Goal: Task Accomplishment & Management: Use online tool/utility

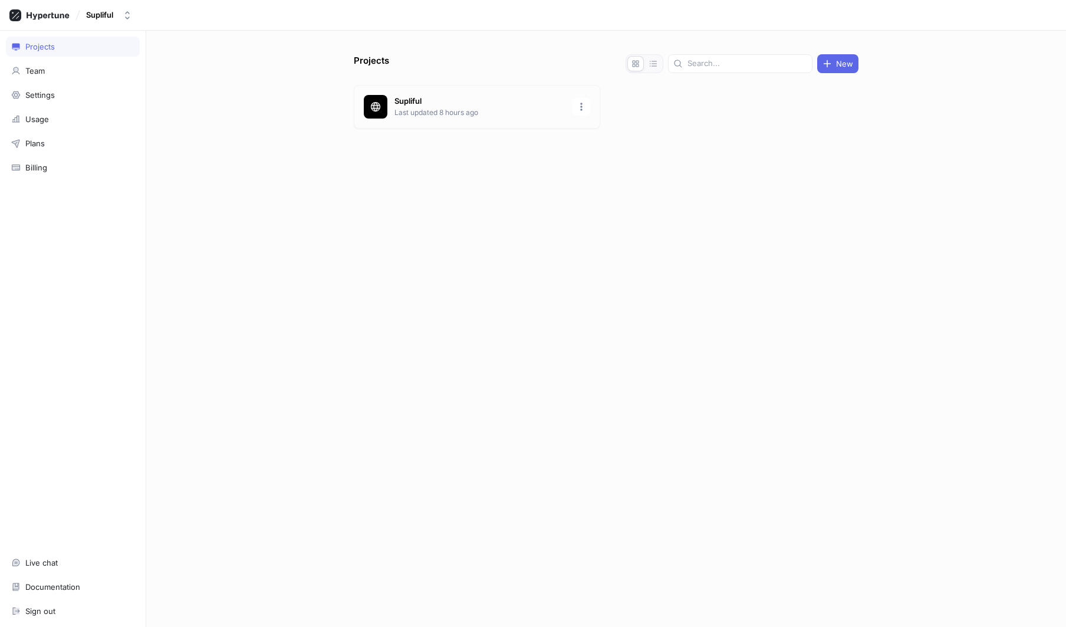
click at [389, 110] on div "Supliful Last updated 8 hours ago" at bounding box center [477, 107] width 247 height 44
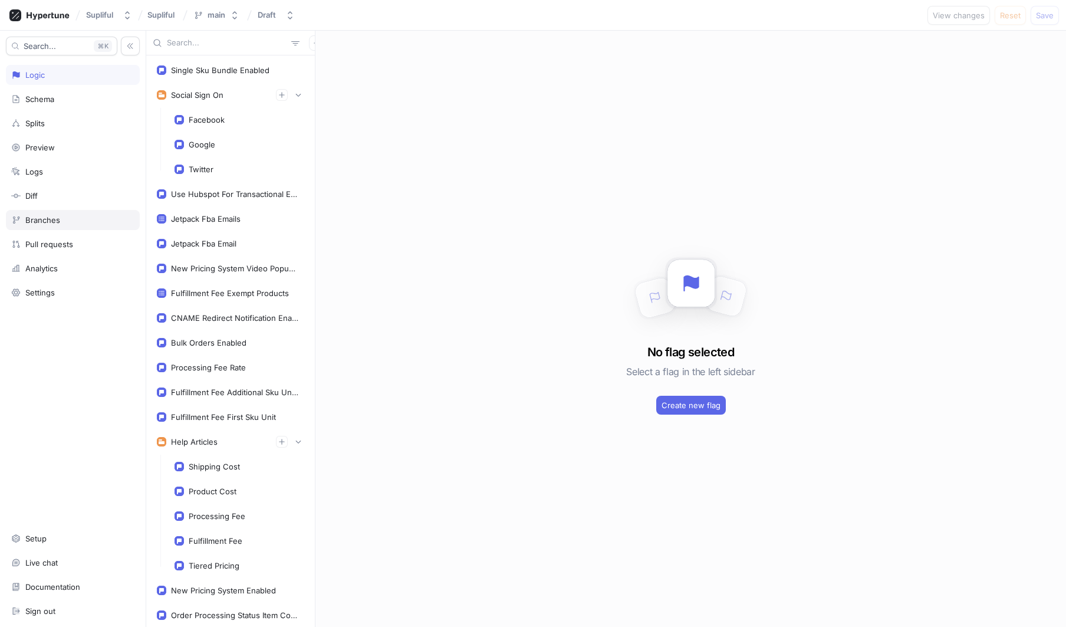
click at [54, 222] on div "Branches" at bounding box center [42, 219] width 35 height 9
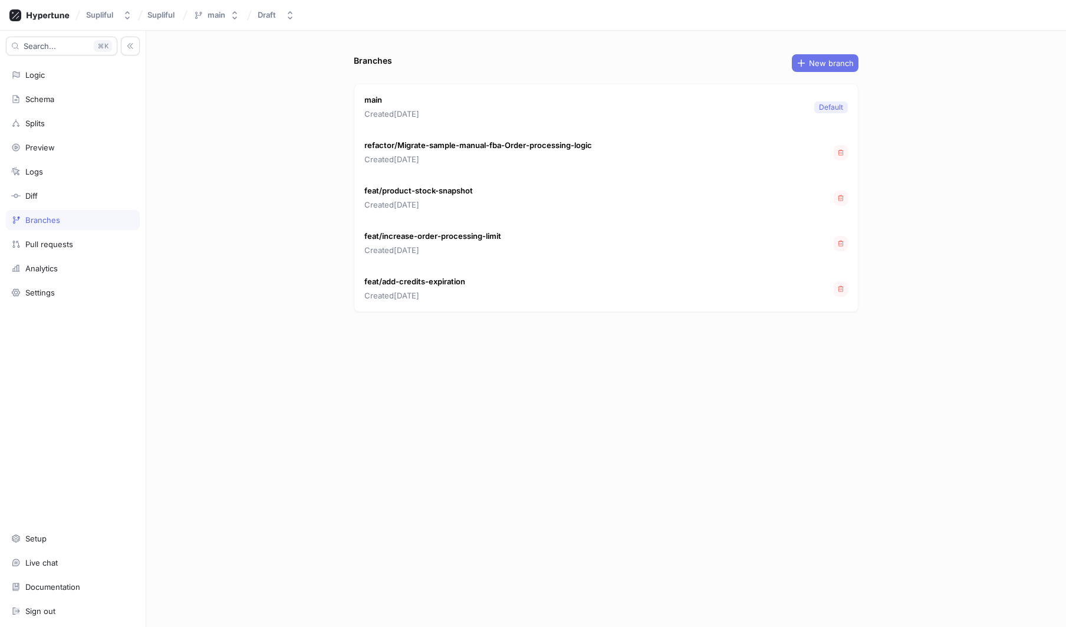
click at [843, 64] on span "New branch" at bounding box center [831, 63] width 45 height 7
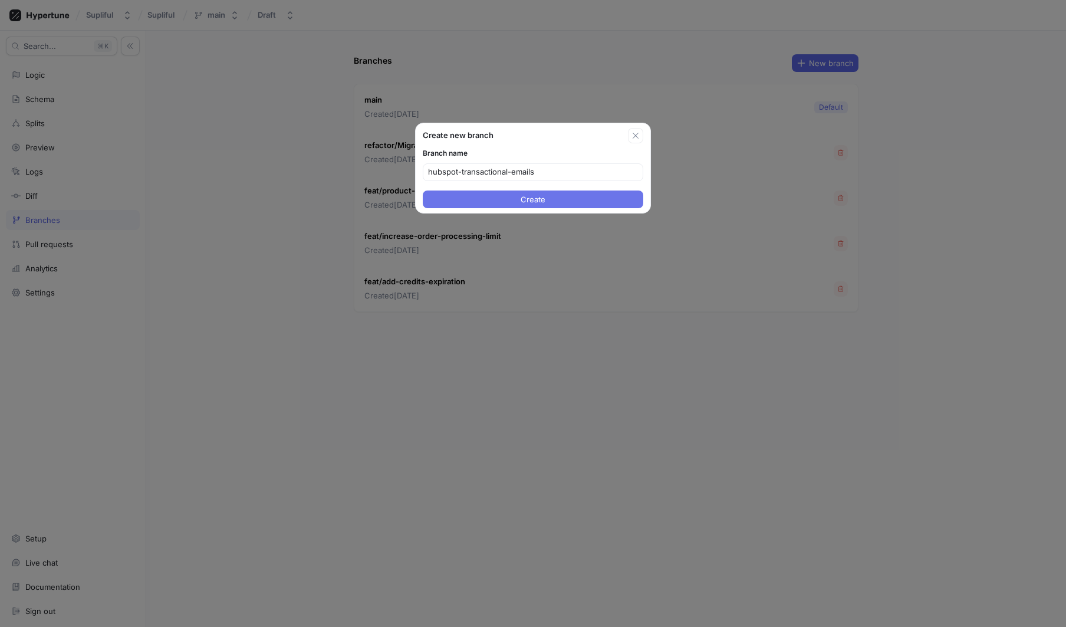
type input "hubspot-transactional-emails"
click at [583, 204] on button "Create" at bounding box center [533, 200] width 221 height 18
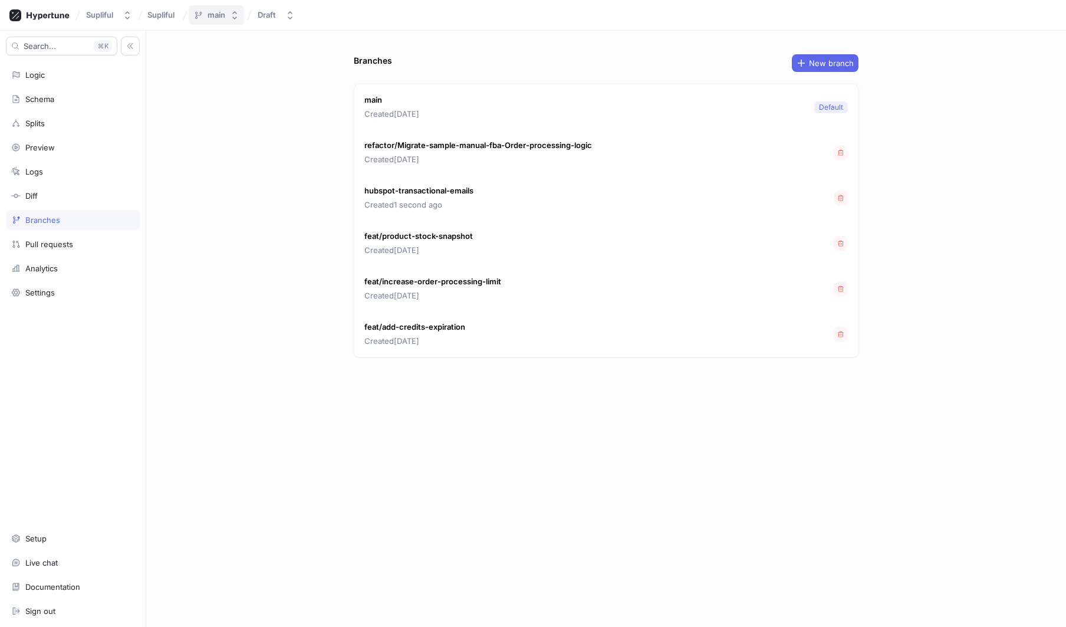
click at [208, 15] on div "main" at bounding box center [217, 15] width 18 height 10
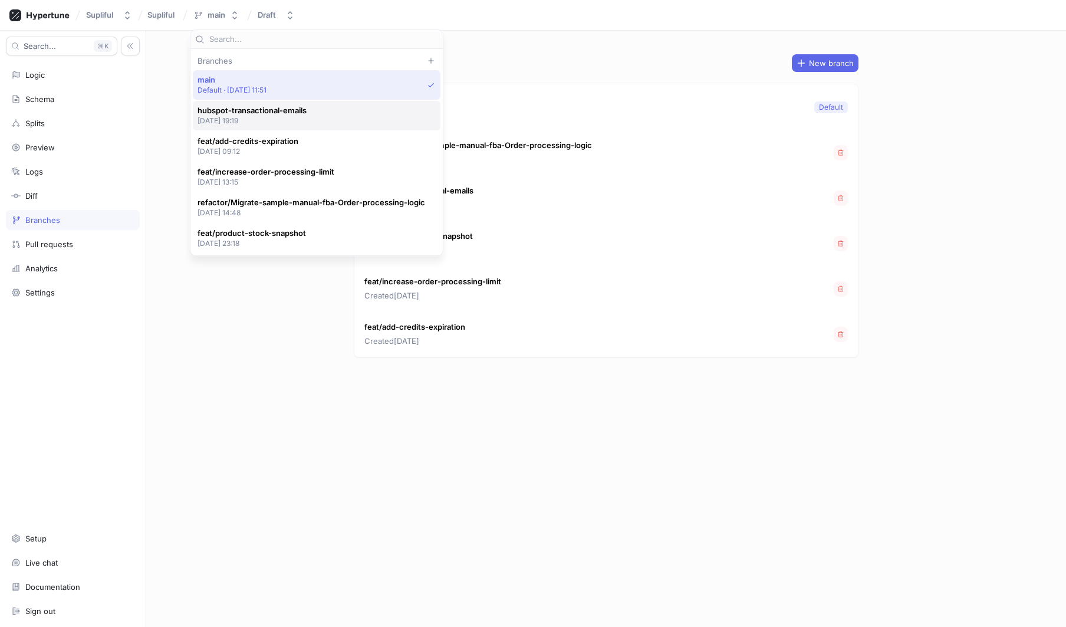
click at [267, 116] on p "[DATE] 19:19" at bounding box center [252, 121] width 109 height 10
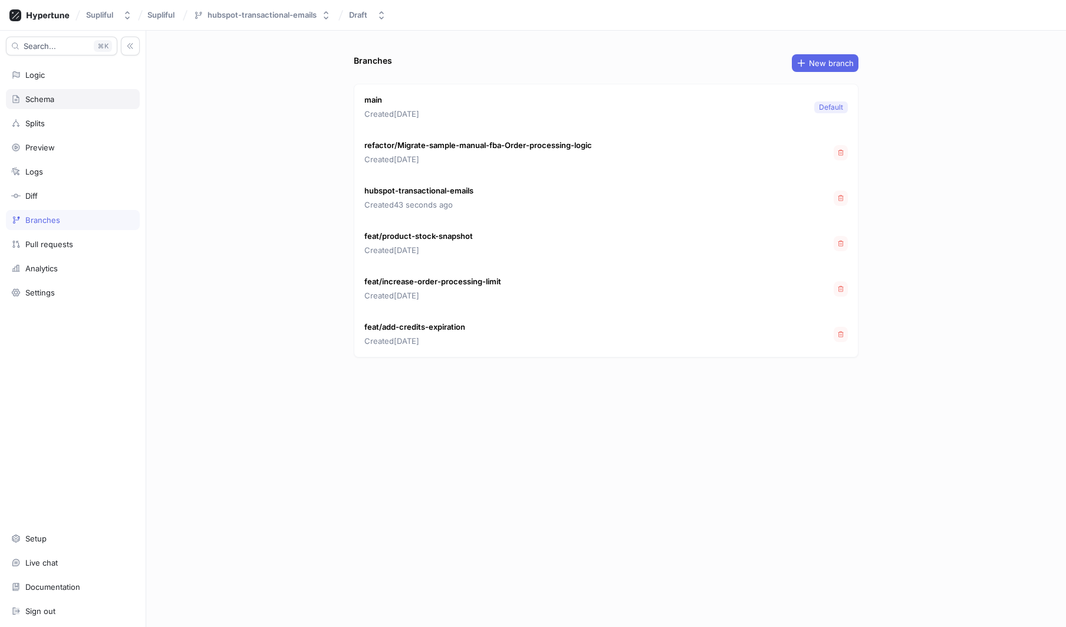
click at [51, 103] on div "Schema" at bounding box center [39, 98] width 29 height 9
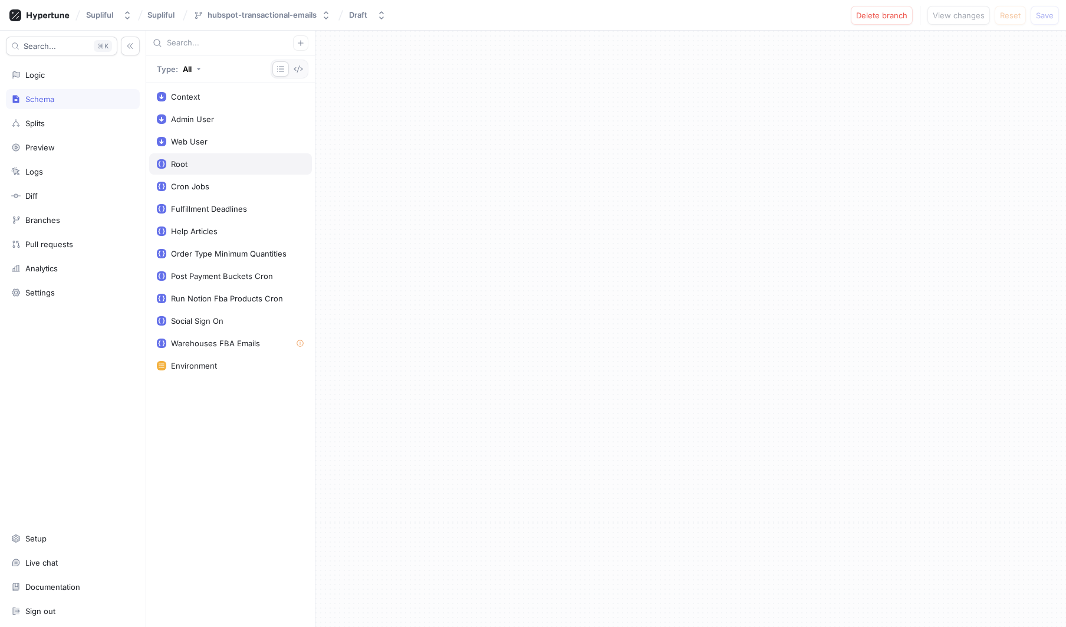
click at [205, 161] on div "Root" at bounding box center [230, 163] width 147 height 9
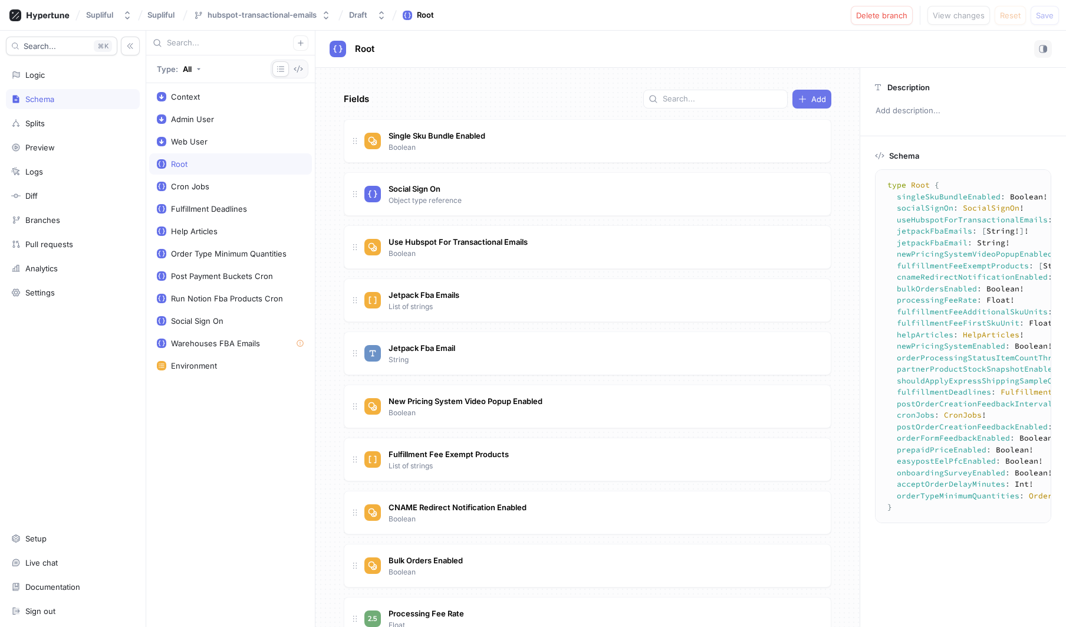
click at [800, 97] on div "Add" at bounding box center [812, 98] width 28 height 9
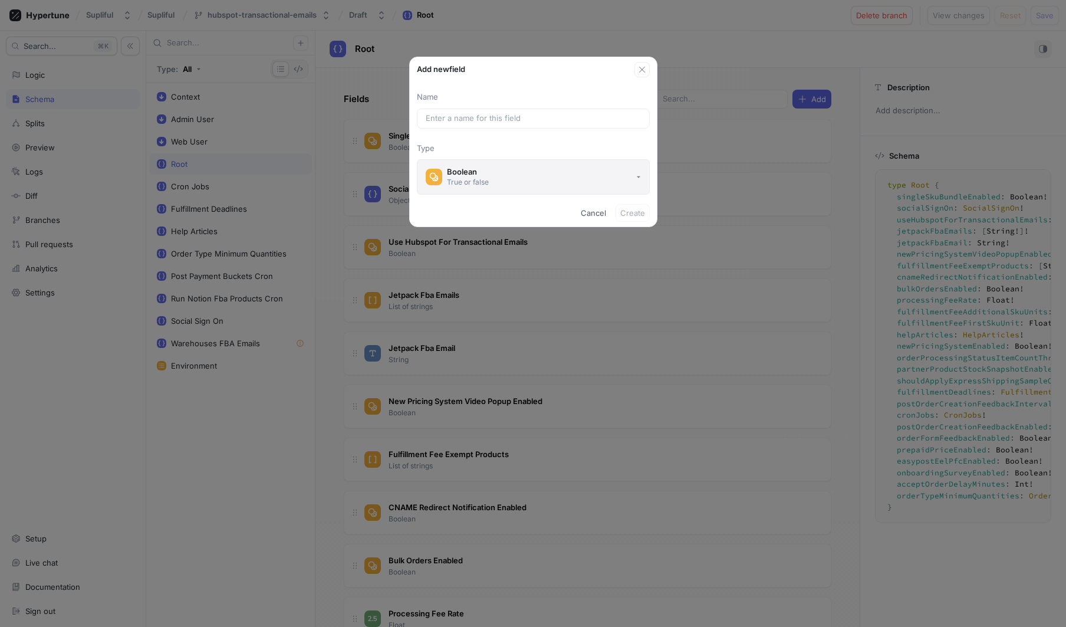
click at [478, 174] on div "Boolean" at bounding box center [468, 172] width 42 height 10
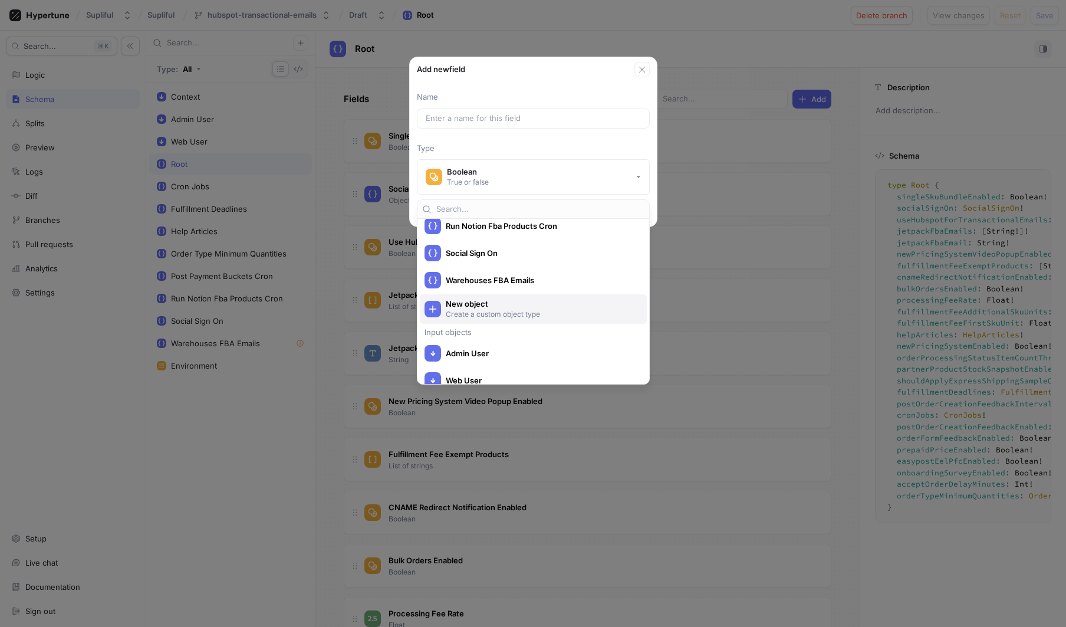
scroll to position [429, 0]
click at [501, 310] on span "New object" at bounding box center [541, 308] width 191 height 10
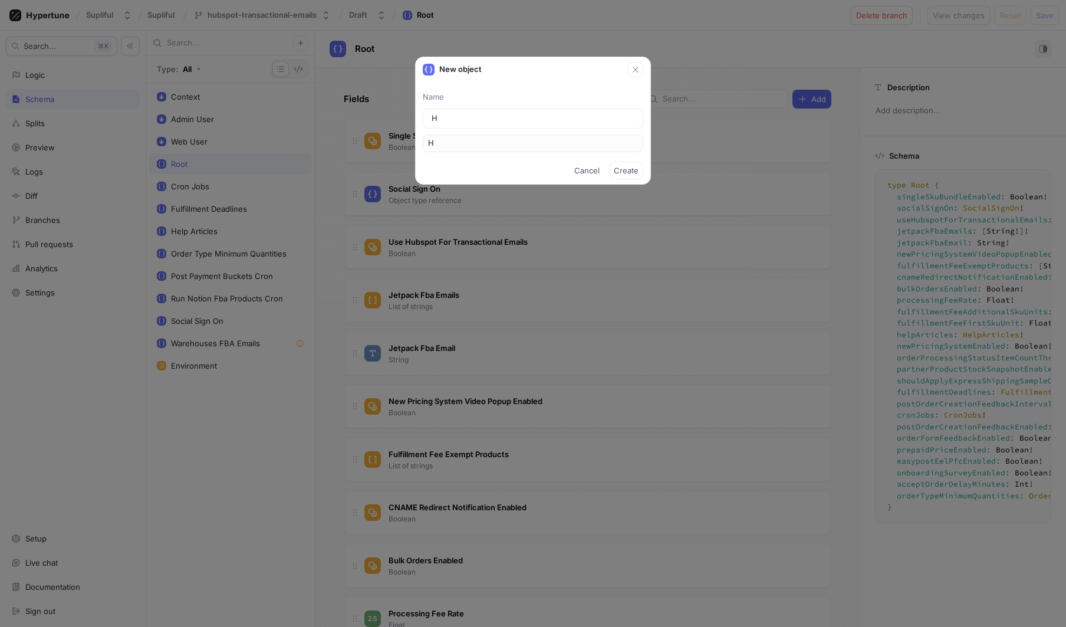
type input "Hu"
type input "Hub"
type input "Hubs"
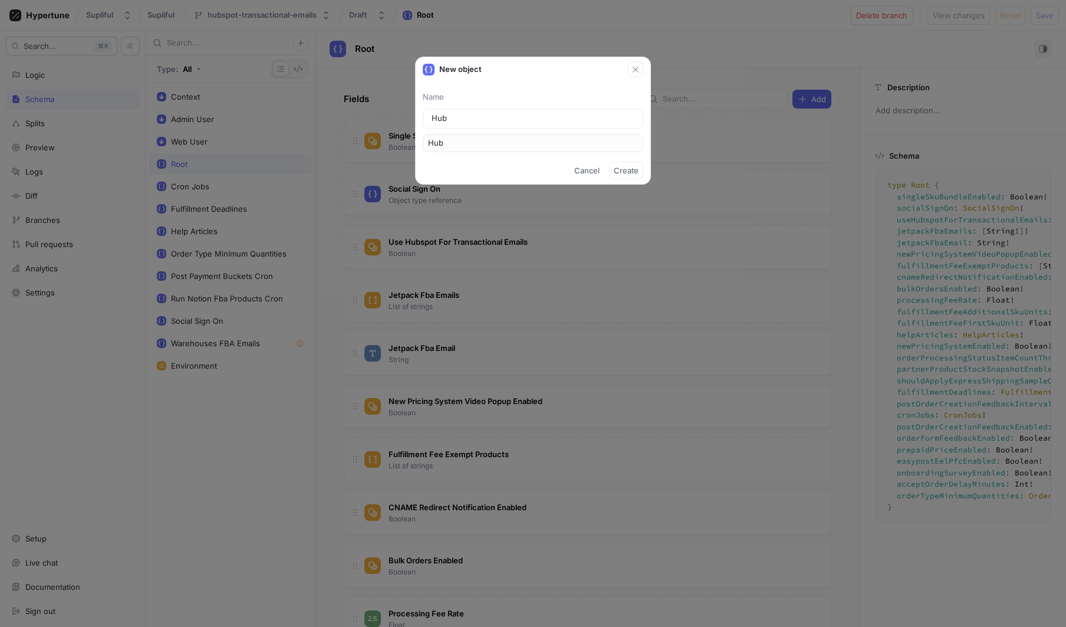
type input "Hubs"
type input "Hubsp"
type input "Hubspo"
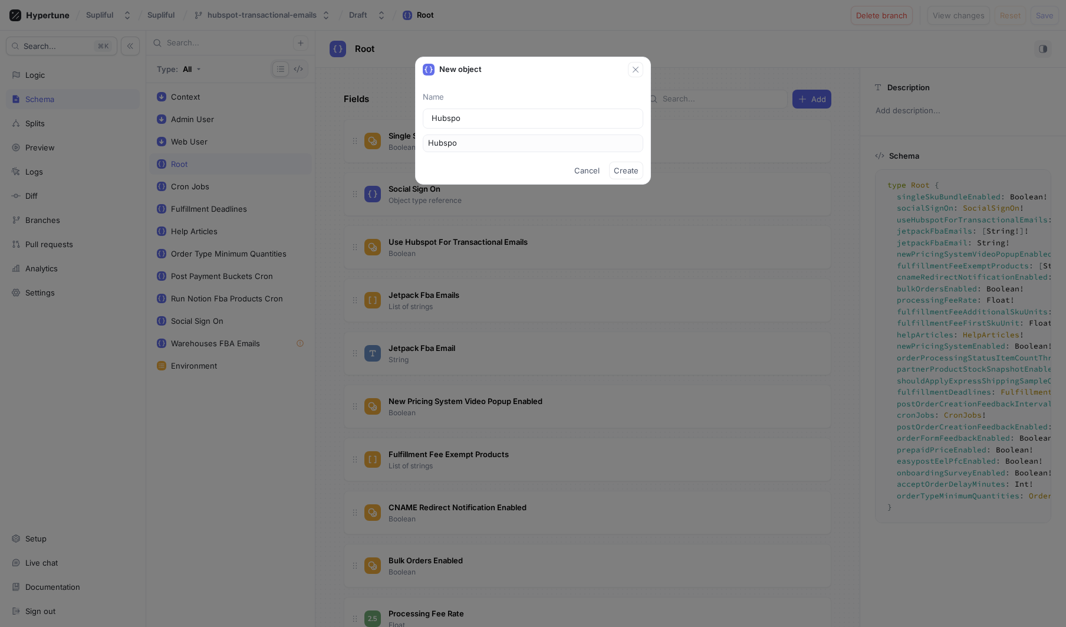
type input "Hubspot"
click at [623, 170] on span "Create" at bounding box center [626, 170] width 25 height 7
type textarea "type Hubspot"
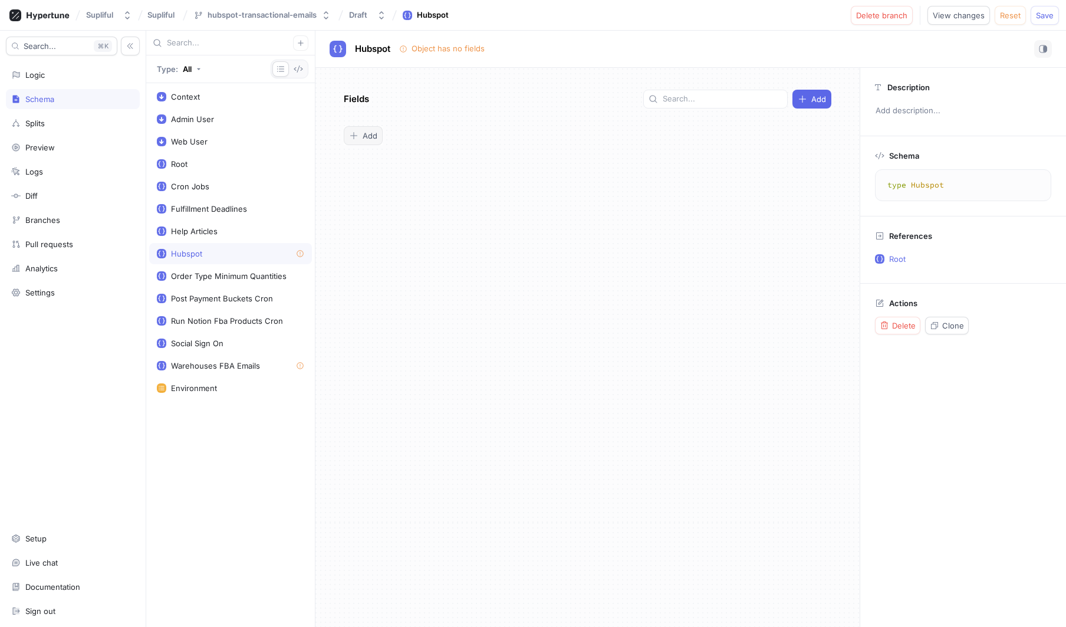
click at [372, 141] on button "Add" at bounding box center [363, 135] width 39 height 19
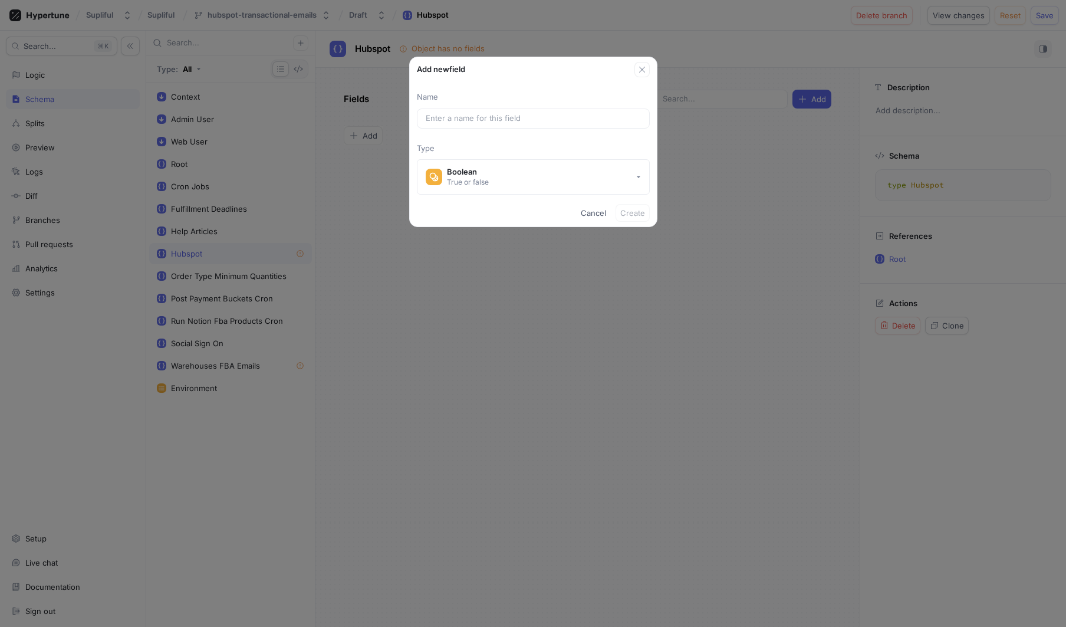
click at [503, 107] on div "Name Type Boolean True or false" at bounding box center [533, 142] width 247 height 103
click at [504, 116] on input "text" at bounding box center [533, 119] width 215 height 12
click at [504, 117] on input "text" at bounding box center [533, 119] width 215 height 12
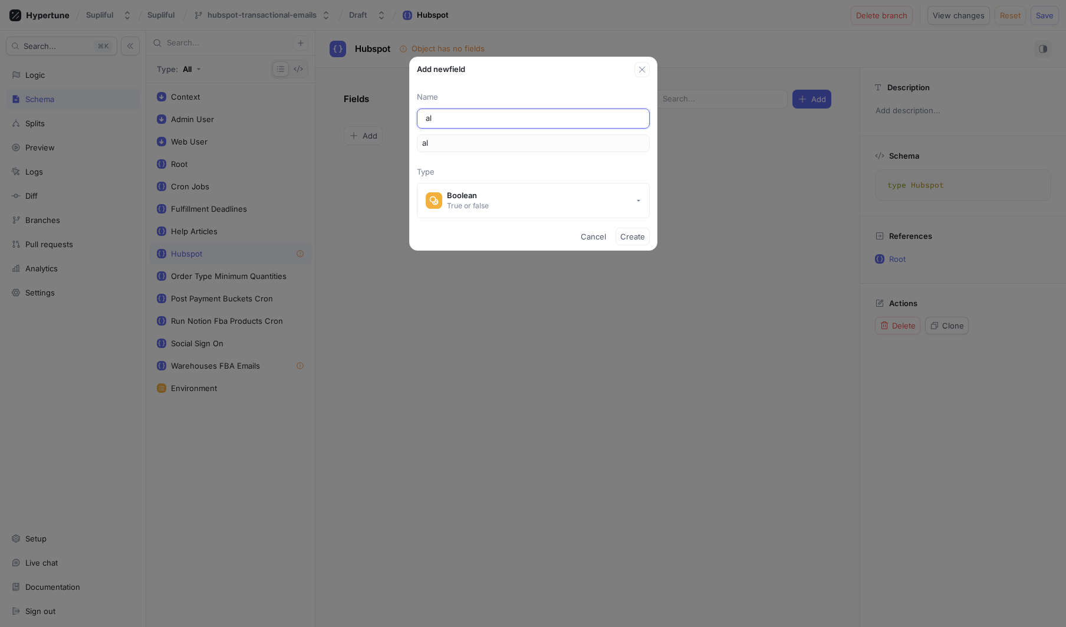
type input "all"
type input "allo"
type input "allow"
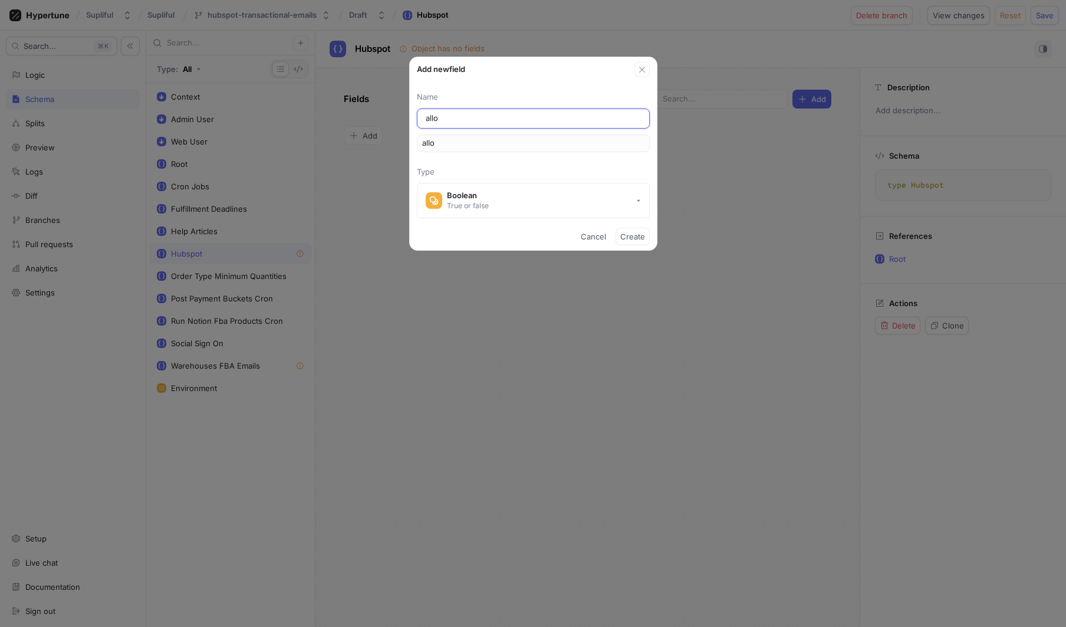
type input "allow"
type input "allowe"
type input "allowed"
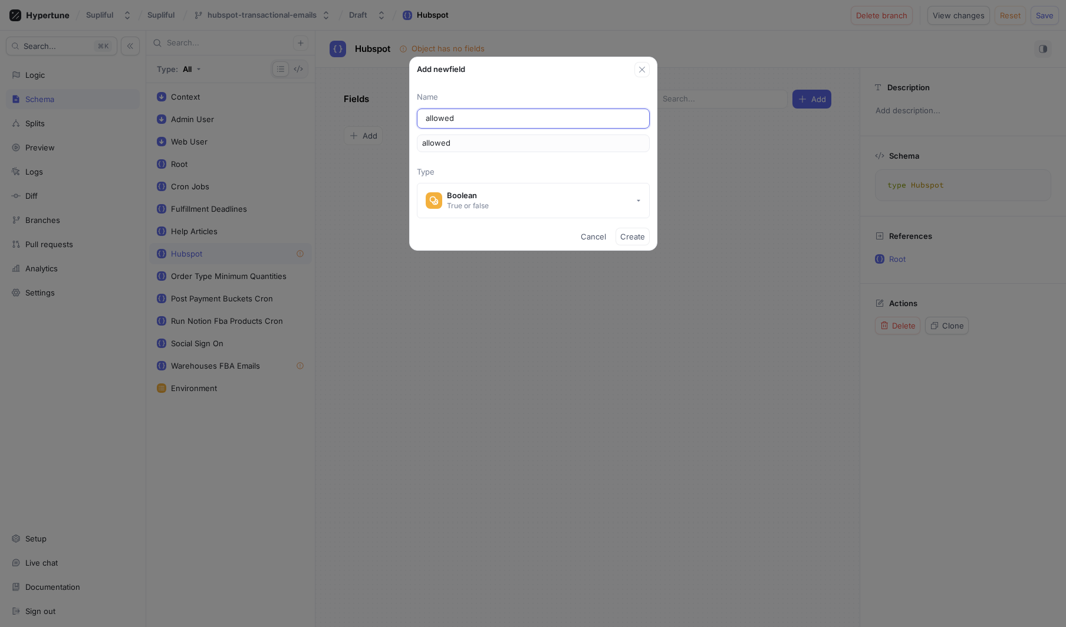
type input "allowedT"
type input "allowedTe"
type input "allowedTes"
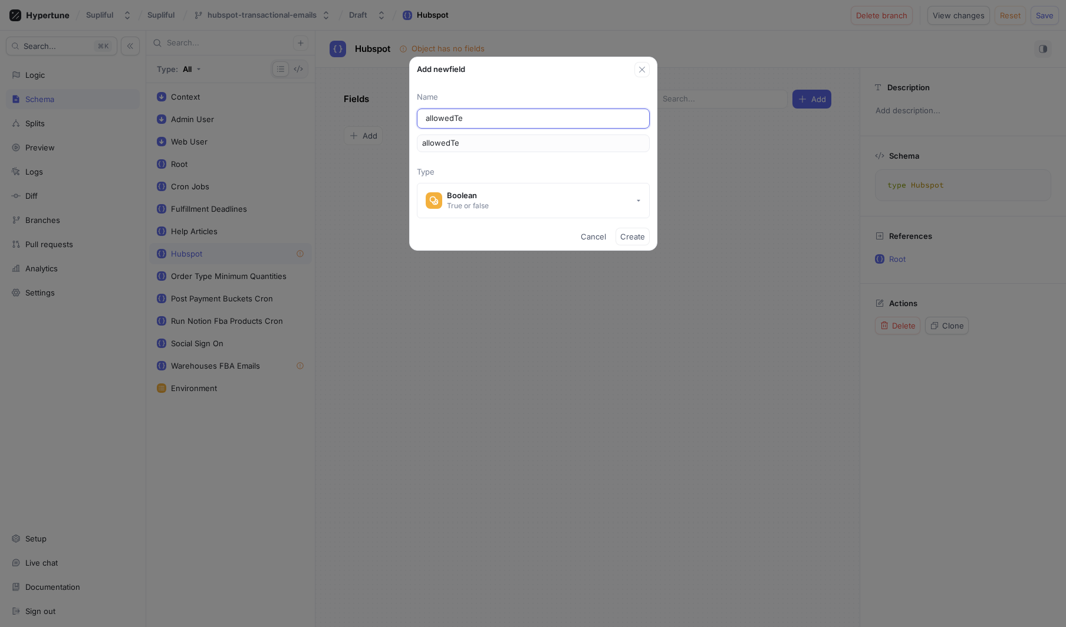
type input "allowedTes"
type input "allowedTest"
type input "allowedTestE"
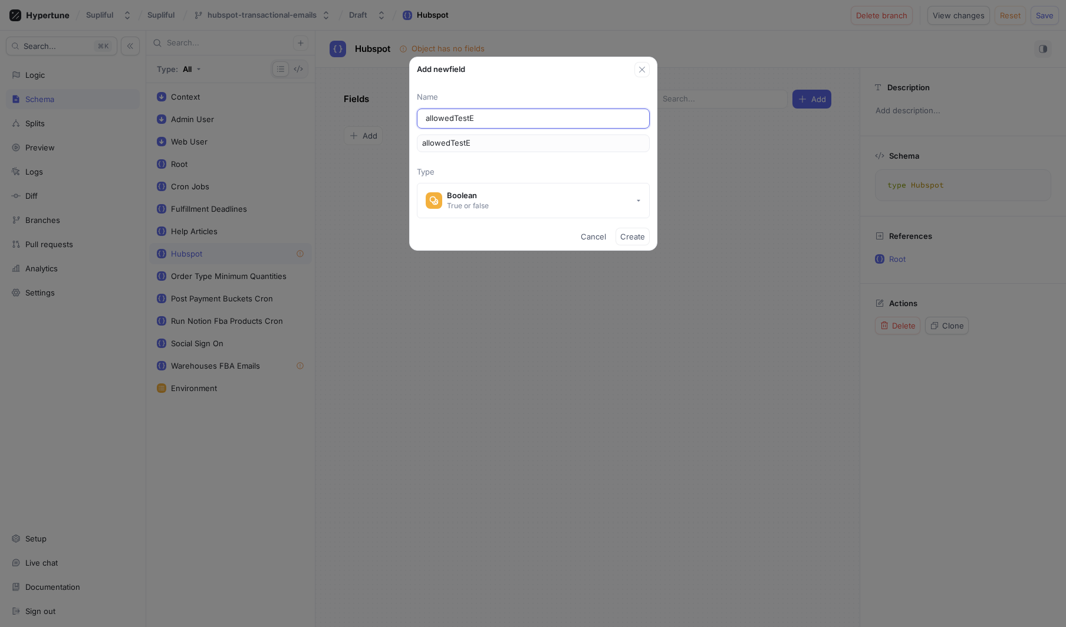
type input "allowedTestEm"
type input "allowedTestEma"
type input "allowedTestEmai"
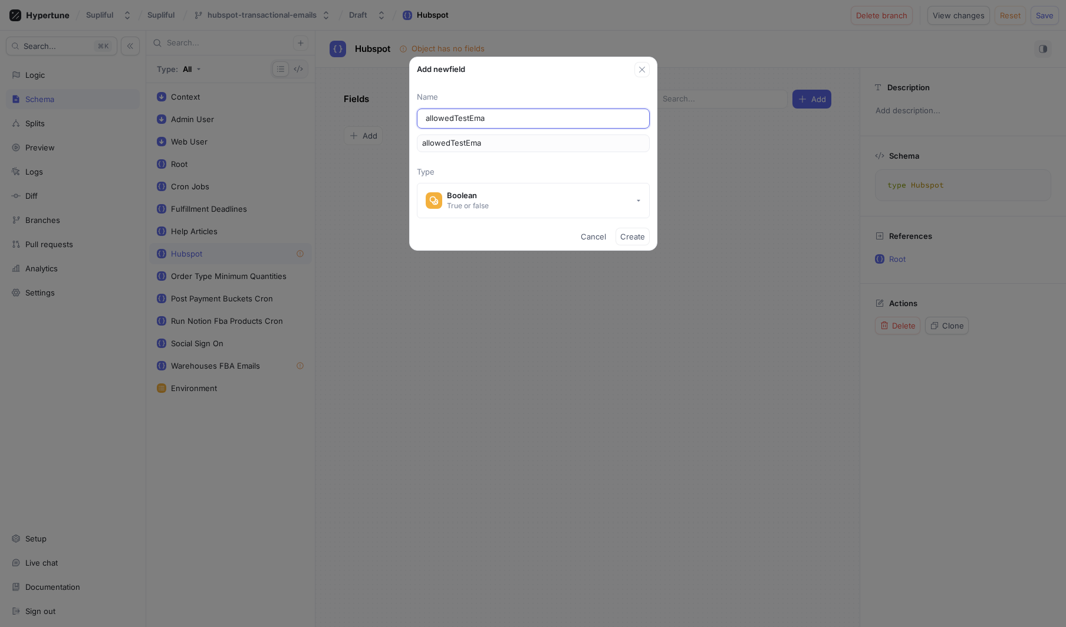
type input "allowedTestEmai"
type input "allowedTestEmail"
type input "allowedTestEmailT"
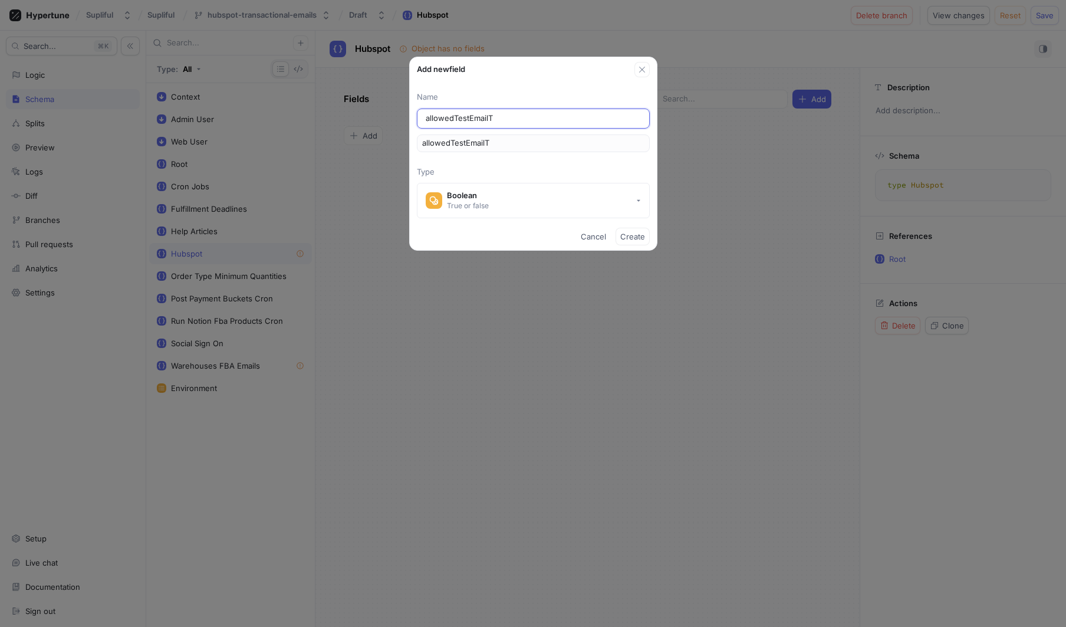
type input "allowedTestEmailTa"
type input "allowedTestEmailTar"
type input "allowedTestEmailTarg"
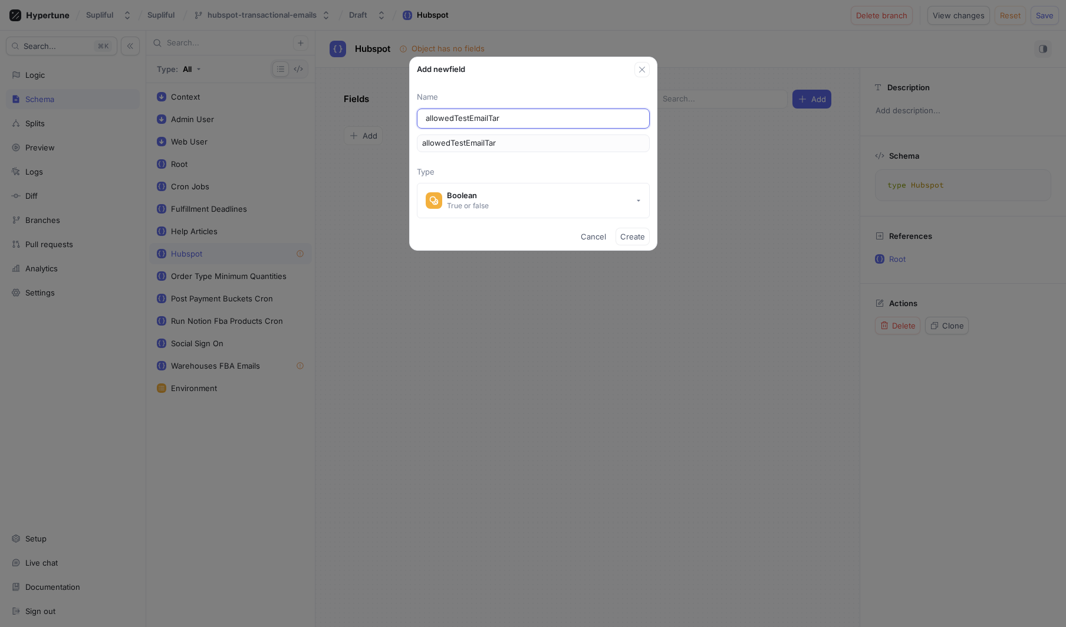
type input "allowedTestEmailTarg"
type input "allowedTestEmailTarge"
type input "allowedTestEmailTarget"
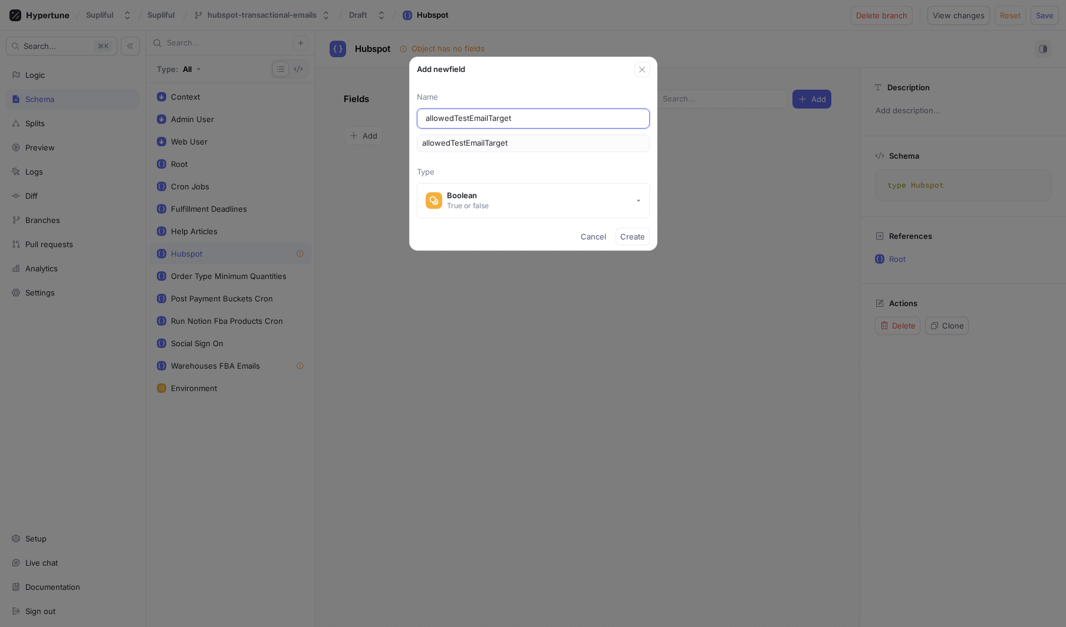
type input "allowedTestEmailTargets"
click at [521, 205] on button "Boolean True or false" at bounding box center [533, 200] width 233 height 35
type input "allowedTestEmailTargets"
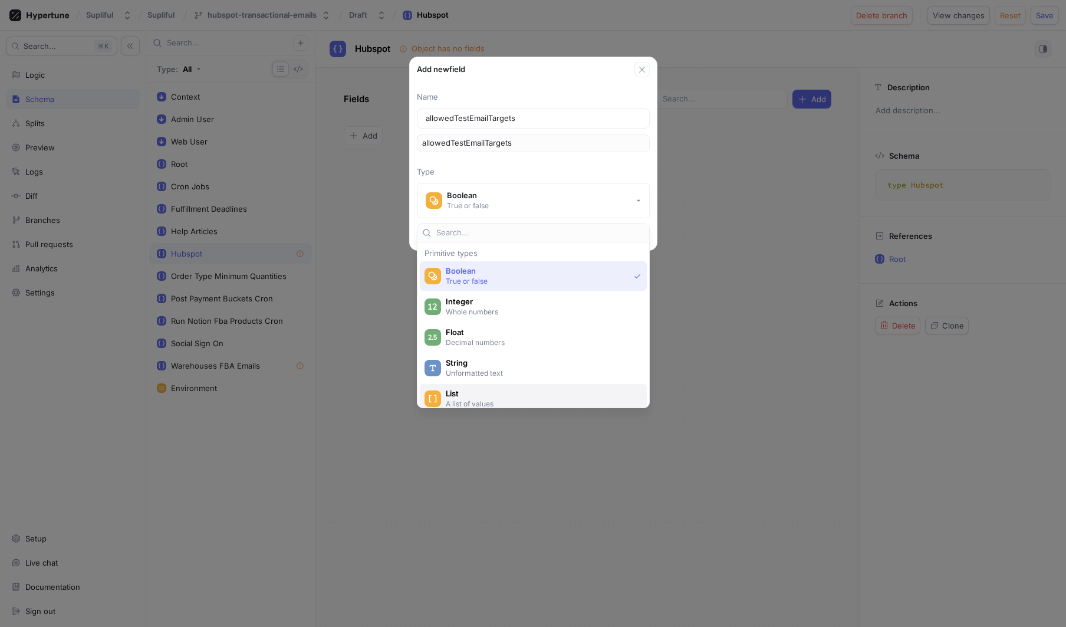
click at [504, 389] on span "List" at bounding box center [541, 394] width 191 height 10
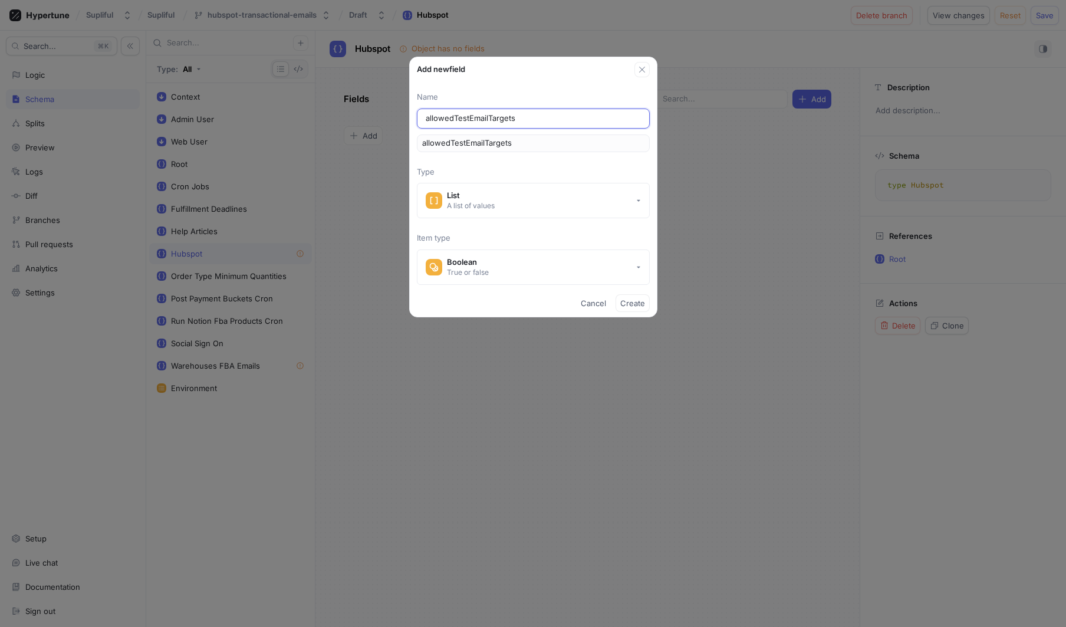
click at [564, 122] on input "allowedTestEmailTargets" at bounding box center [533, 119] width 215 height 12
click at [568, 264] on button "Boolean True or false" at bounding box center [533, 266] width 233 height 35
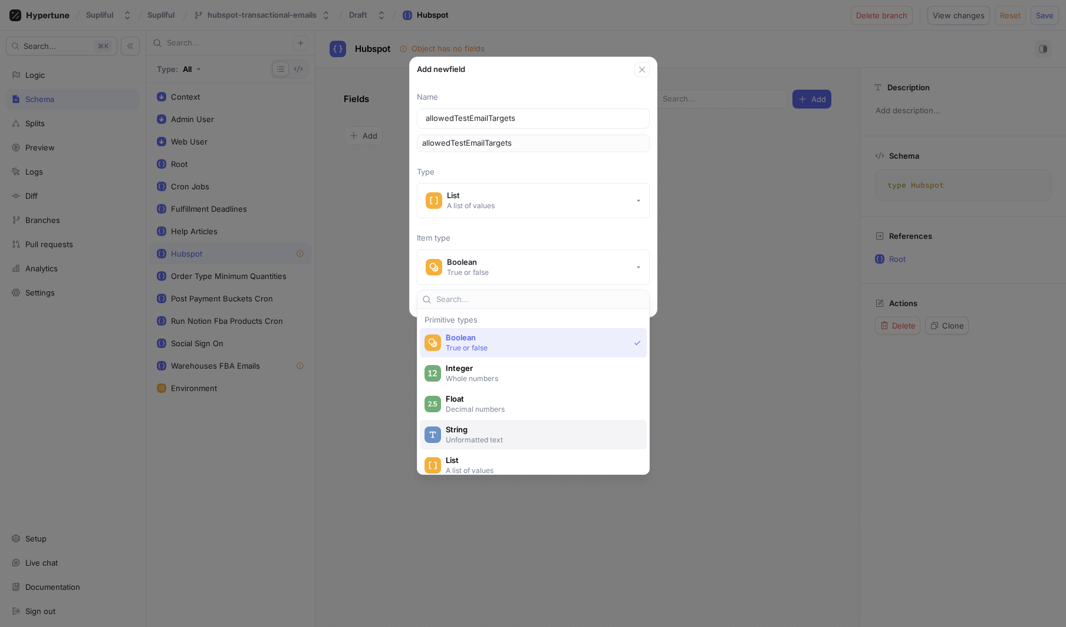
click at [500, 440] on p "Unformatted text" at bounding box center [540, 440] width 189 height 10
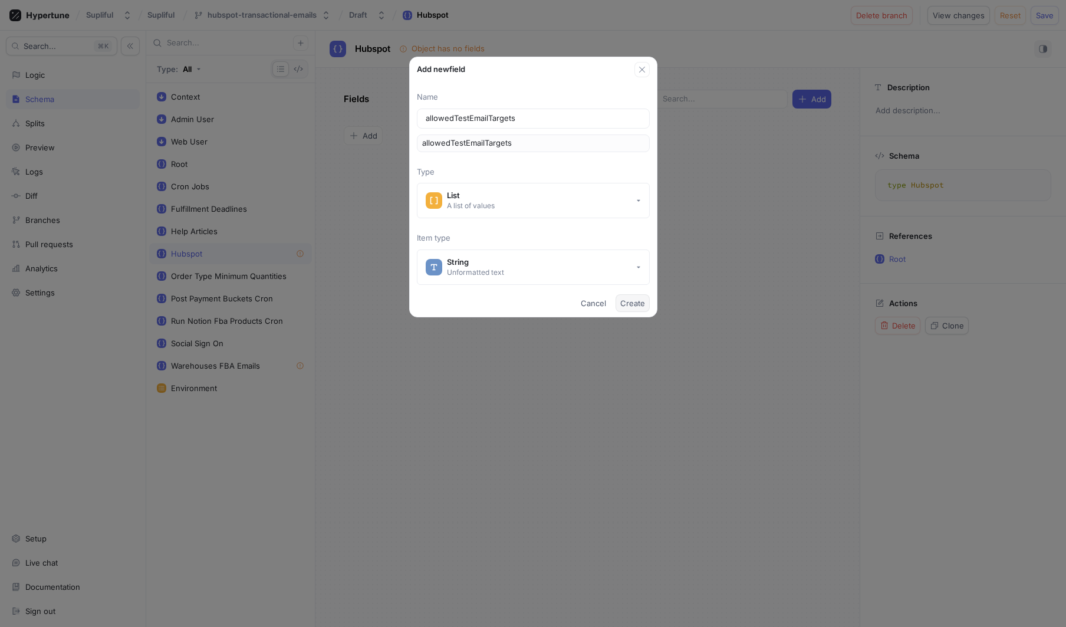
click at [639, 303] on span "Create" at bounding box center [632, 303] width 25 height 7
type textarea "type Hubspot { allowedTestEmailTargets: [String!]! }"
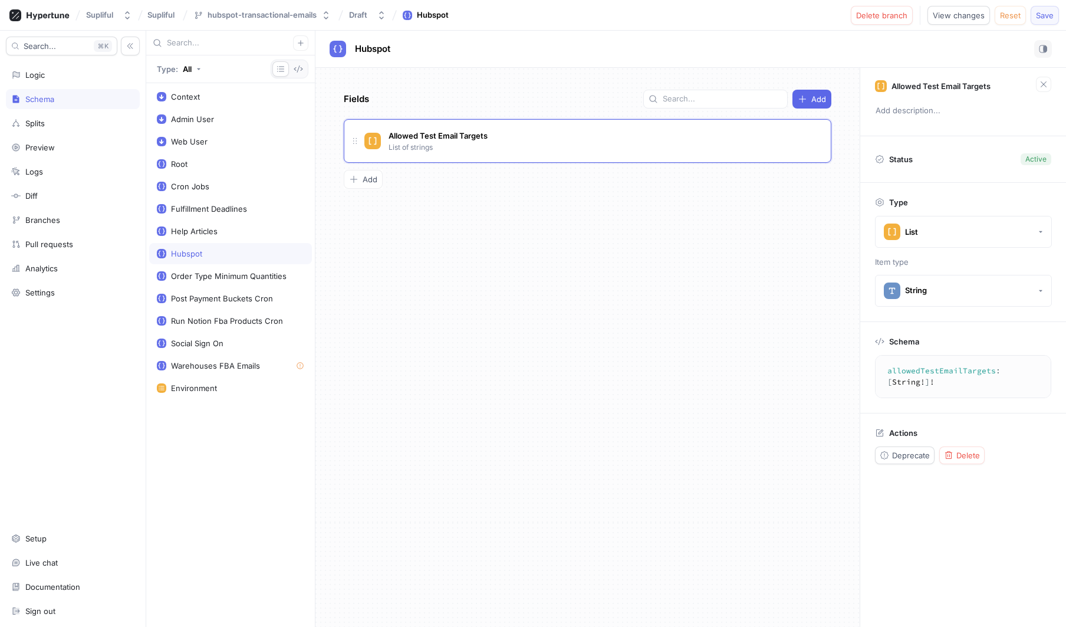
click at [1042, 12] on span "Save" at bounding box center [1045, 15] width 18 height 7
click at [947, 374] on textarea "allowedTestEmailTargets: [String!]!" at bounding box center [969, 376] width 176 height 32
click at [929, 366] on textarea "allowedTestEmailTargets: [String!]!" at bounding box center [969, 376] width 176 height 32
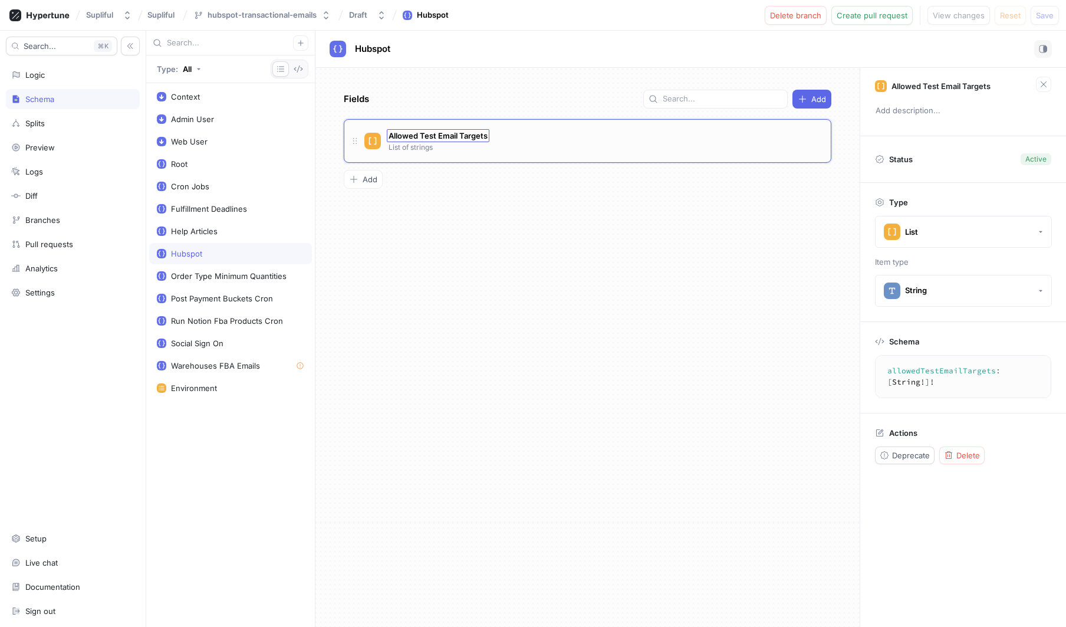
click at [456, 131] on span "Allowed Test Email Targets" at bounding box center [438, 135] width 99 height 9
click at [458, 133] on input "Allowed Test Email Targets" at bounding box center [439, 135] width 101 height 9
click at [697, 281] on div "Fields Add Allowed Test Email Targets Allowed Test Email Targets List of string…" at bounding box center [588, 347] width 544 height 559
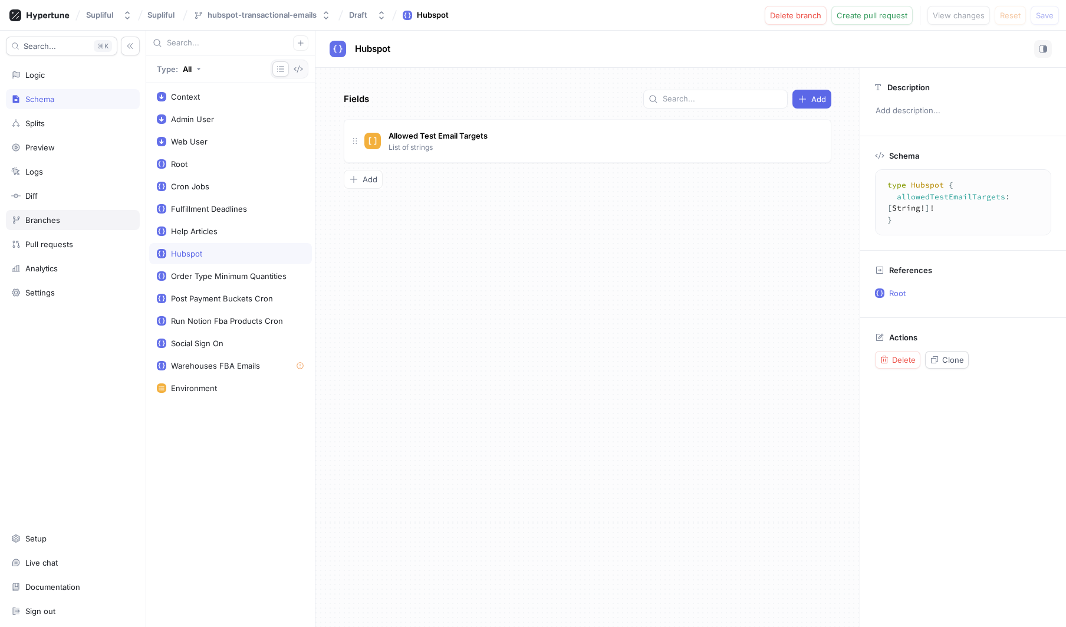
click at [68, 220] on div "Branches" at bounding box center [72, 219] width 123 height 9
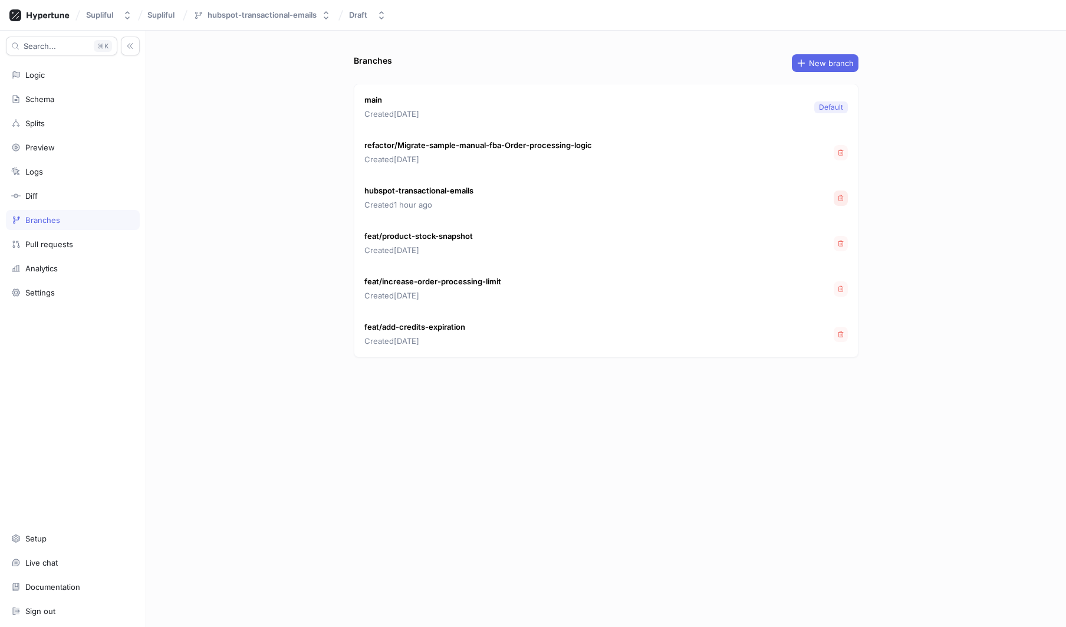
click at [842, 202] on button "button" at bounding box center [841, 198] width 14 height 15
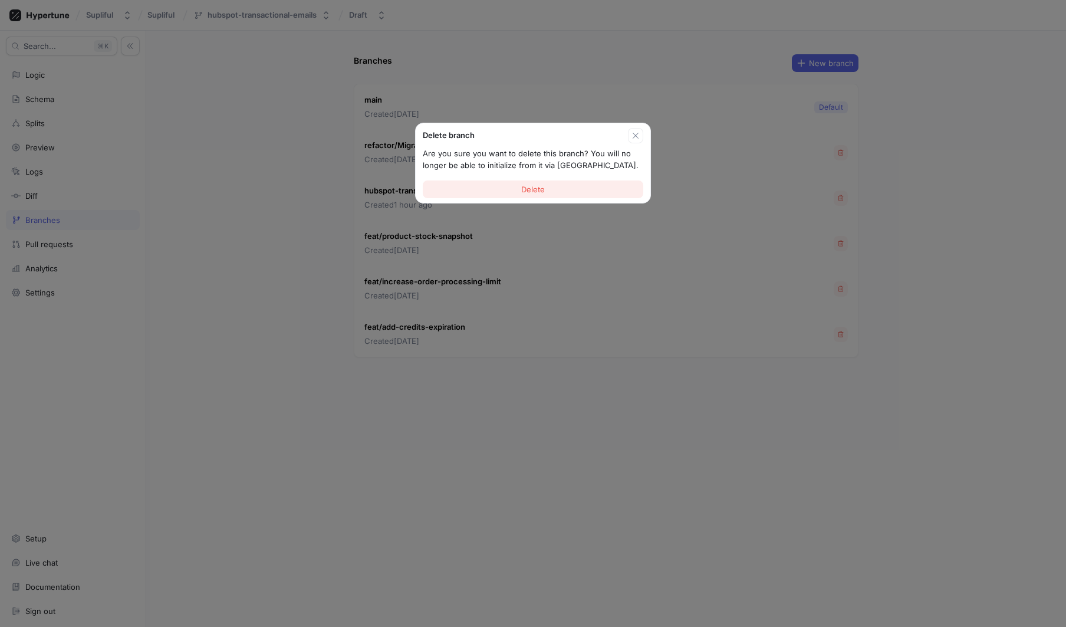
click at [544, 190] on span "Delete" at bounding box center [533, 189] width 24 height 7
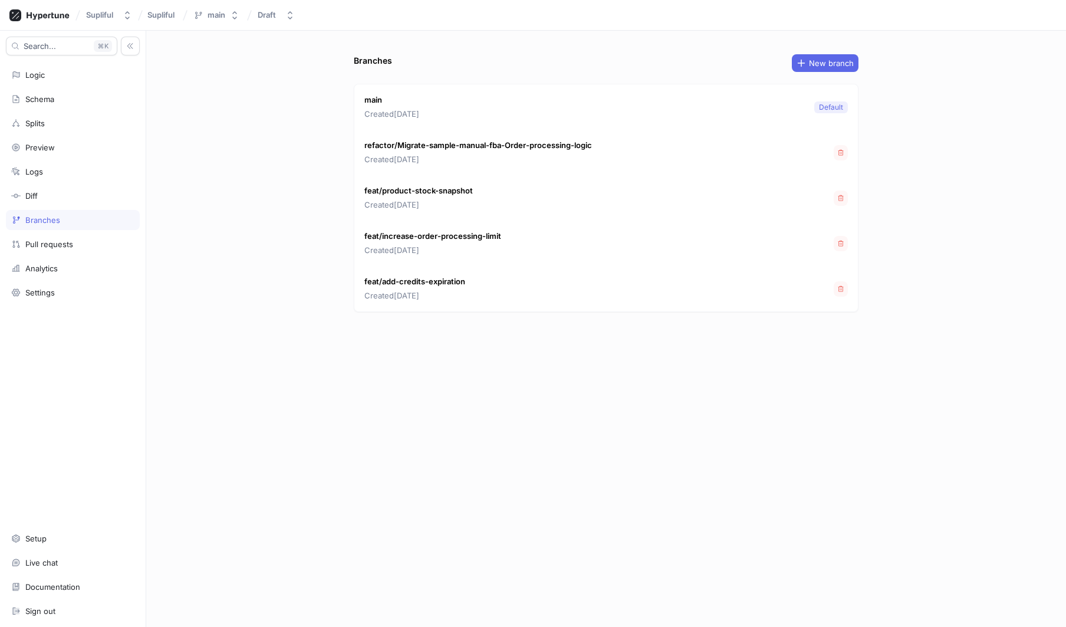
click at [234, 192] on div "Branches New branch main Created [DATE] Default refactor/Migrate-sample-manual-…" at bounding box center [606, 329] width 920 height 596
click at [51, 78] on div "Logic" at bounding box center [72, 74] width 123 height 9
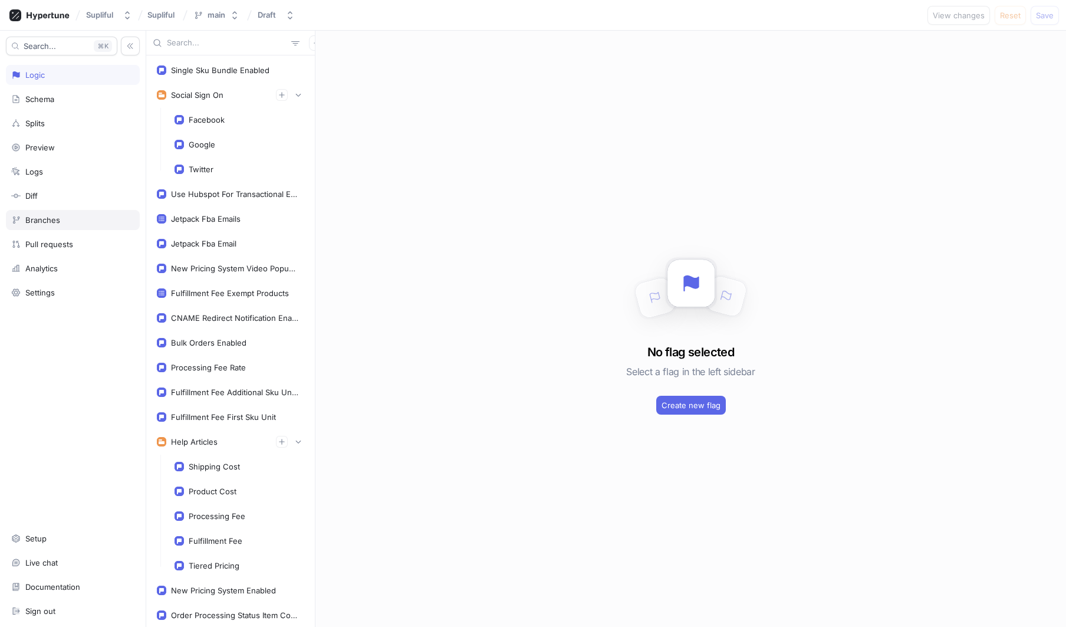
click at [69, 221] on div "Branches" at bounding box center [72, 219] width 123 height 9
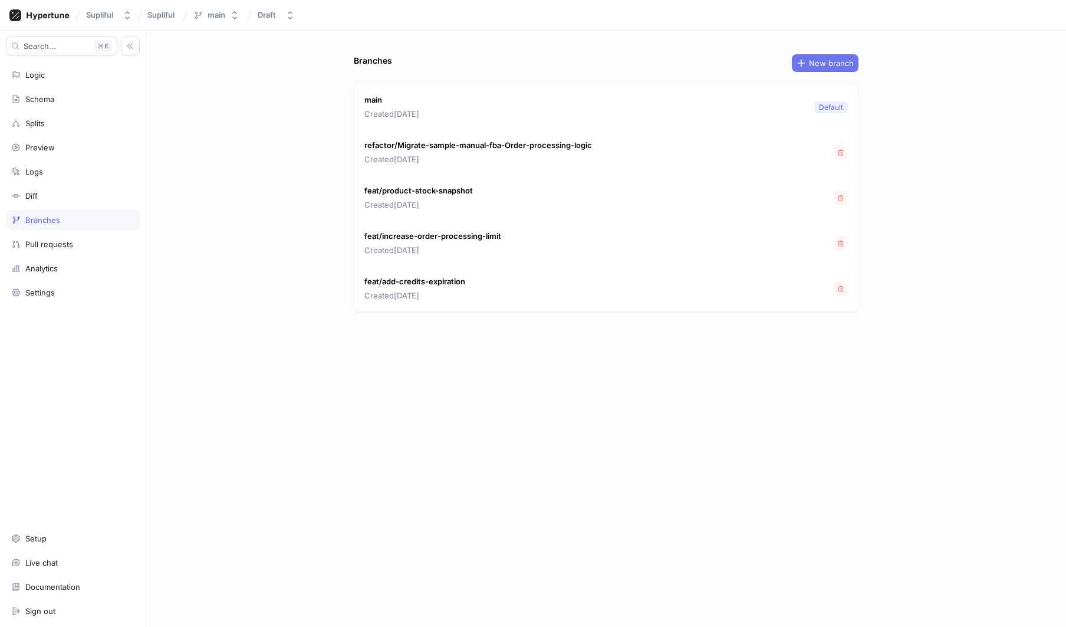
click at [825, 69] on button "New branch" at bounding box center [825, 63] width 67 height 18
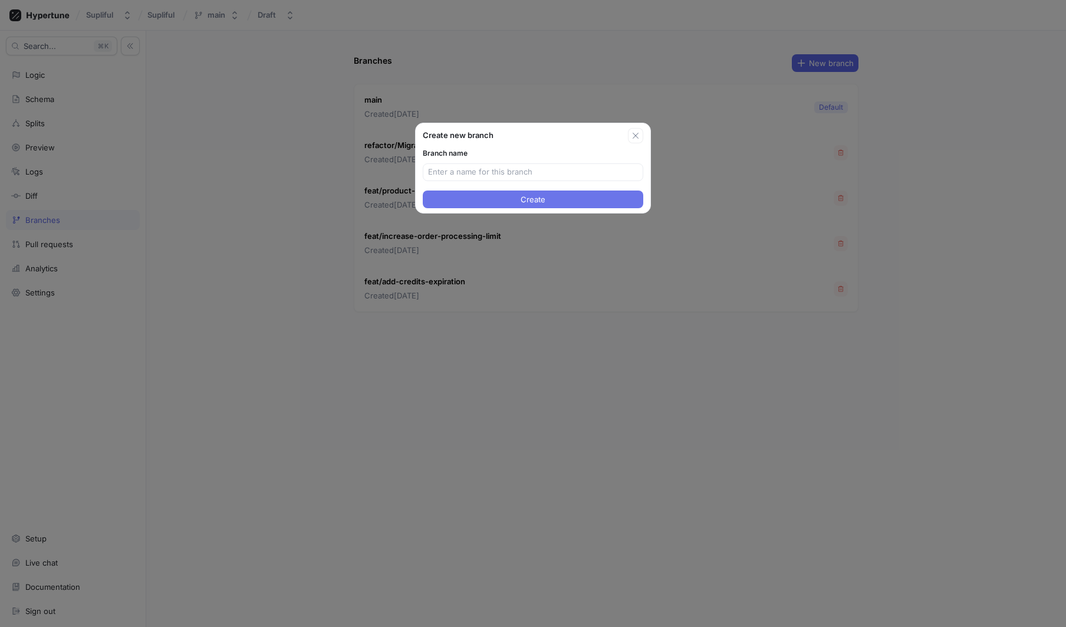
type input "Allowed Test Email Targets"
click at [461, 173] on input "text" at bounding box center [533, 172] width 210 height 12
paste input "hubspot-transactional-emails"
type input "hubspot-transactional-emails"
click at [537, 201] on span "Create" at bounding box center [533, 199] width 25 height 7
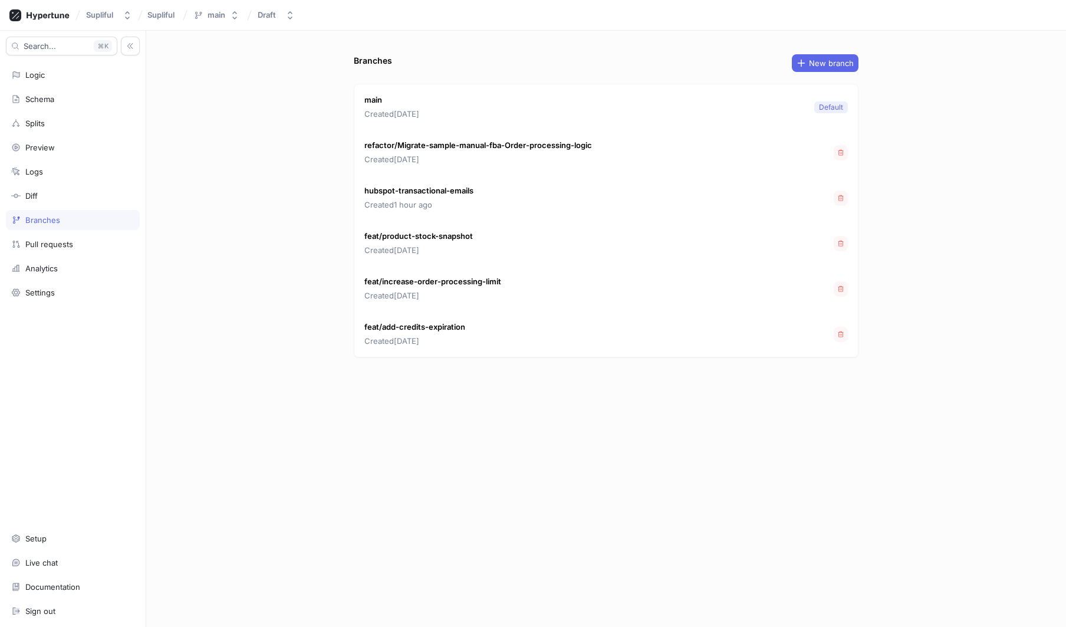
click at [443, 192] on p "hubspot-transactional-emails" at bounding box center [419, 191] width 109 height 12
click at [244, 196] on div "Branches New branch main Created [DATE] Default refactor/Migrate-sample-manual-…" at bounding box center [606, 329] width 920 height 596
click at [221, 17] on div "main" at bounding box center [217, 15] width 18 height 10
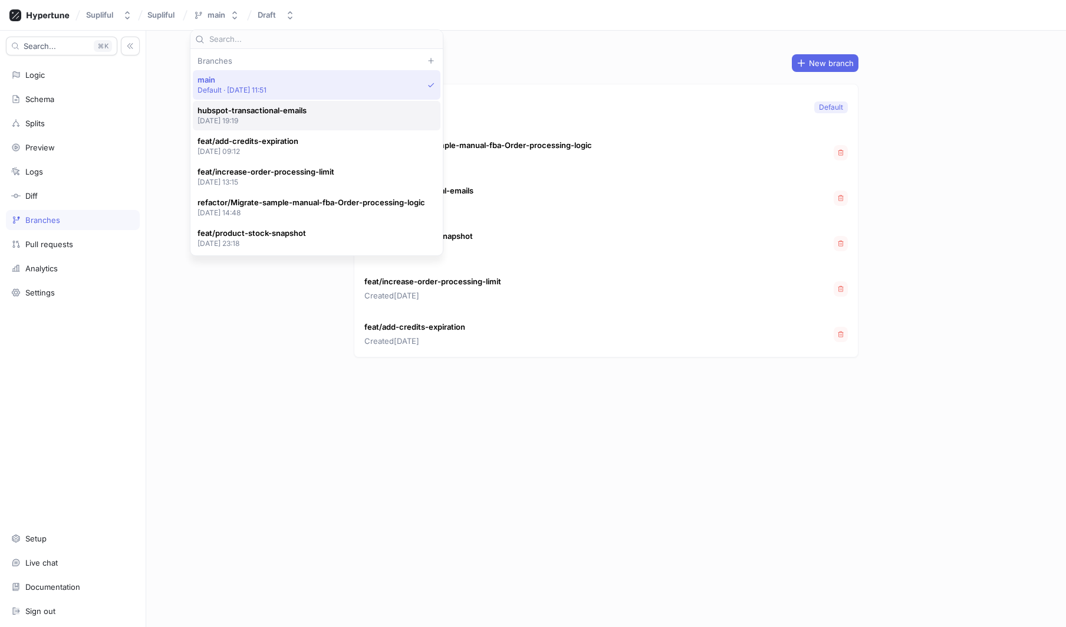
click at [303, 119] on p "[DATE] 19:19" at bounding box center [252, 121] width 109 height 10
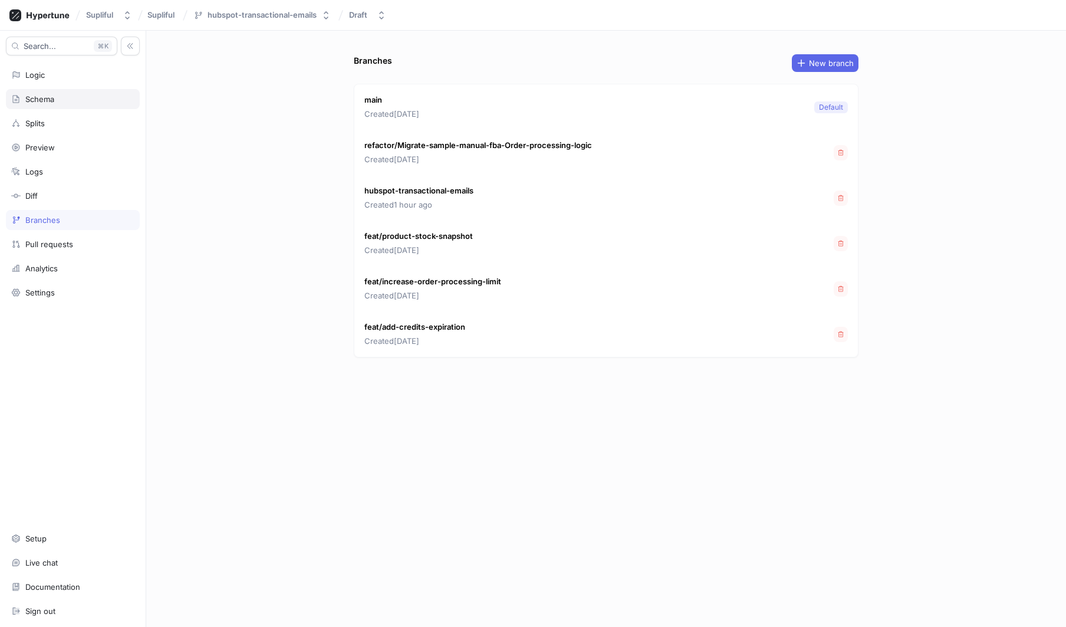
click at [60, 99] on div "Schema" at bounding box center [72, 98] width 123 height 9
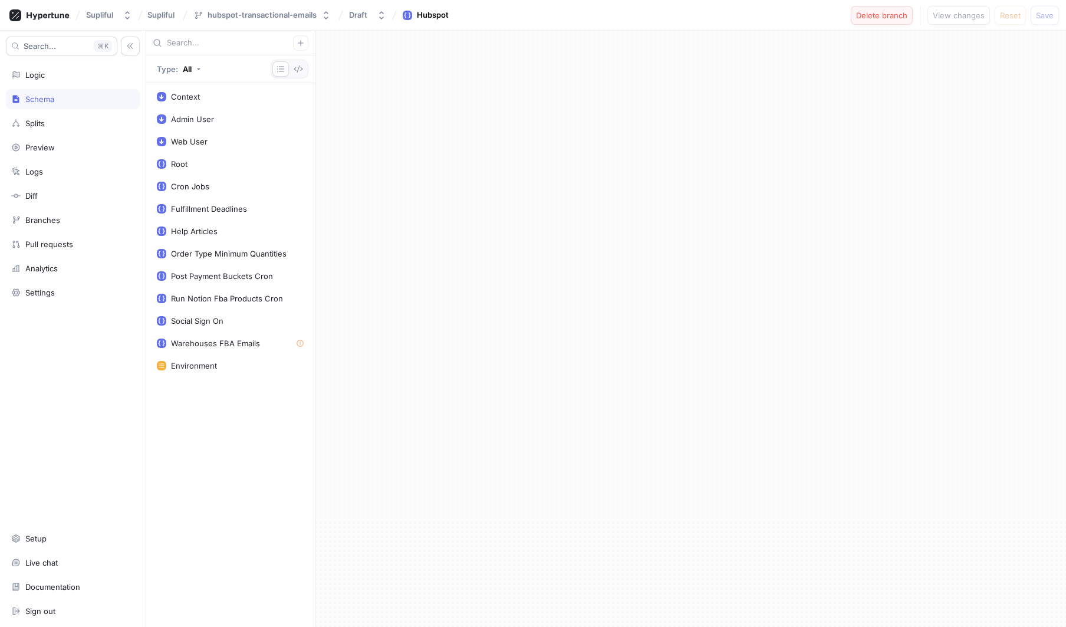
click at [891, 17] on span "Delete branch" at bounding box center [881, 15] width 51 height 7
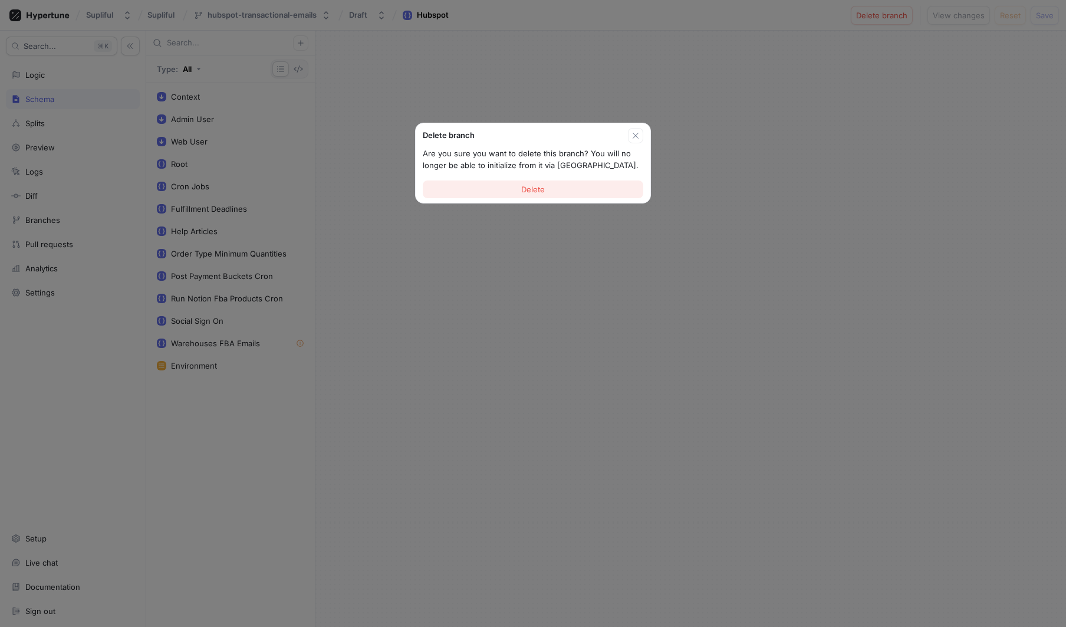
click at [563, 192] on button "Delete" at bounding box center [533, 189] width 221 height 18
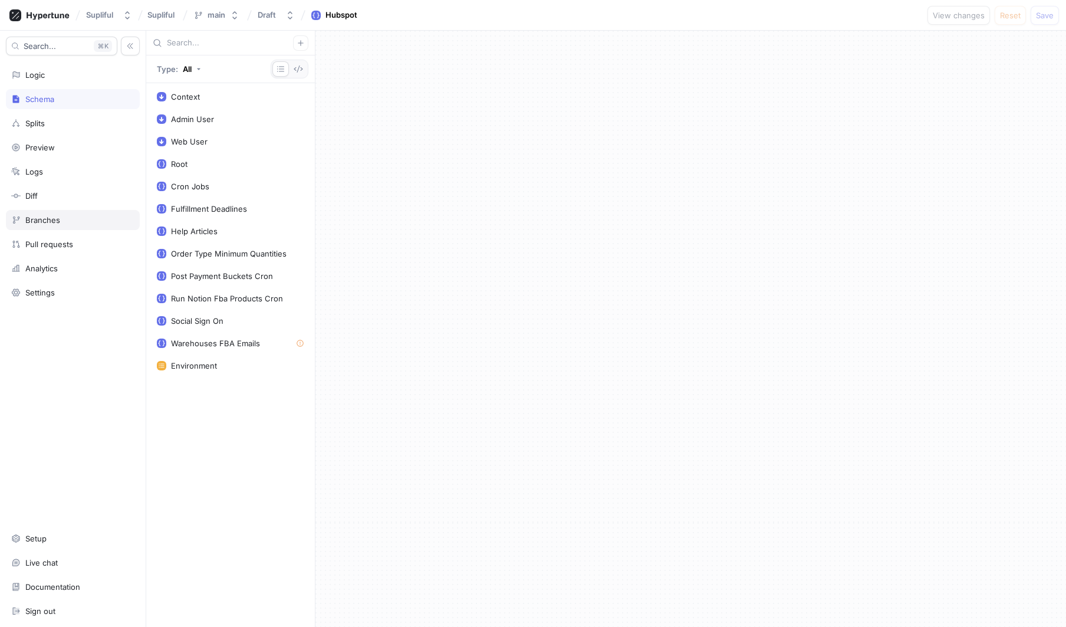
click at [53, 215] on div "Branches" at bounding box center [42, 219] width 35 height 9
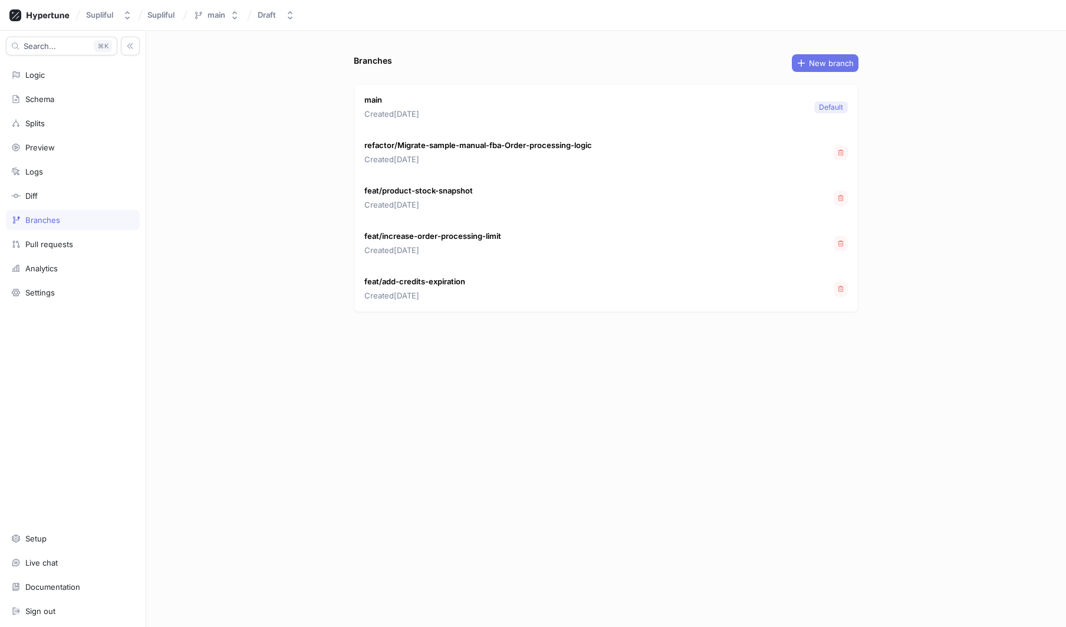
click at [829, 64] on span "New branch" at bounding box center [831, 63] width 45 height 7
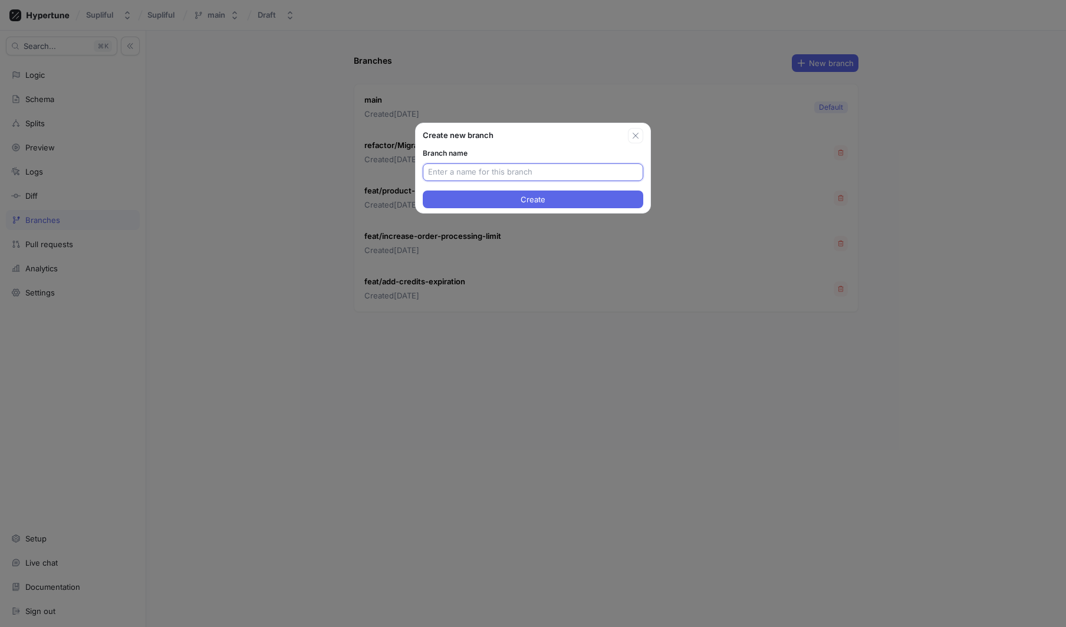
paste input "hubspot-transactional-emails"
type input "hubspot-transactional-emails"
click at [542, 200] on span "Create" at bounding box center [533, 199] width 25 height 7
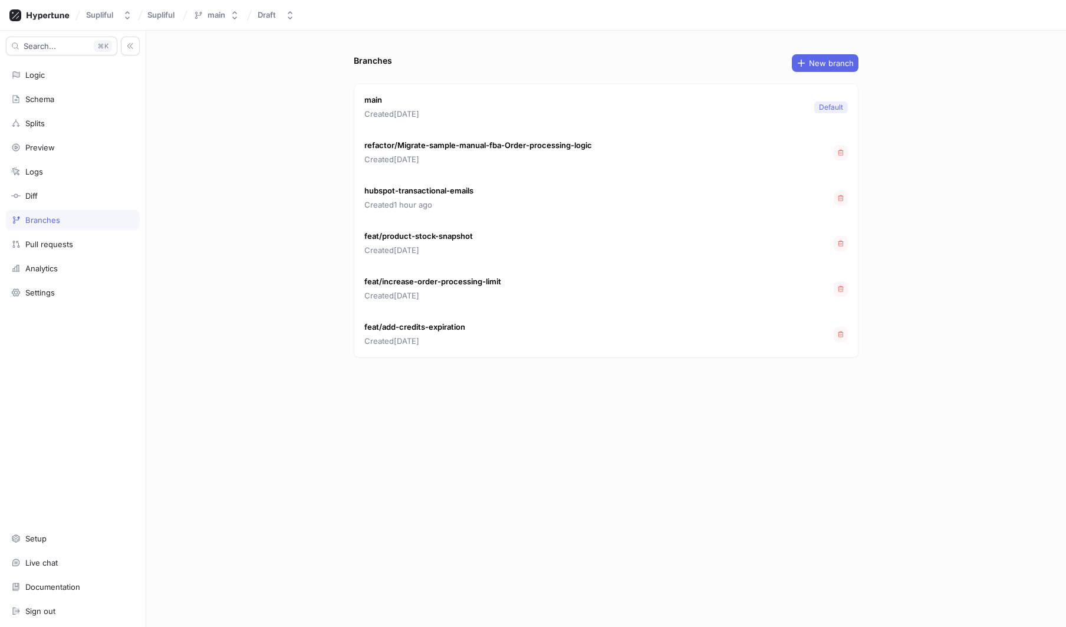
drag, startPoint x: 261, startPoint y: 275, endPoint x: 309, endPoint y: 254, distance: 52.3
click at [262, 274] on div "Branches New branch main Created [DATE] Default refactor/Migrate-sample-manual-…" at bounding box center [606, 329] width 920 height 596
click at [849, 199] on div "hubspot-transactional-emails Created 1 hour ago" at bounding box center [606, 197] width 504 height 45
click at [846, 199] on button "button" at bounding box center [841, 198] width 14 height 15
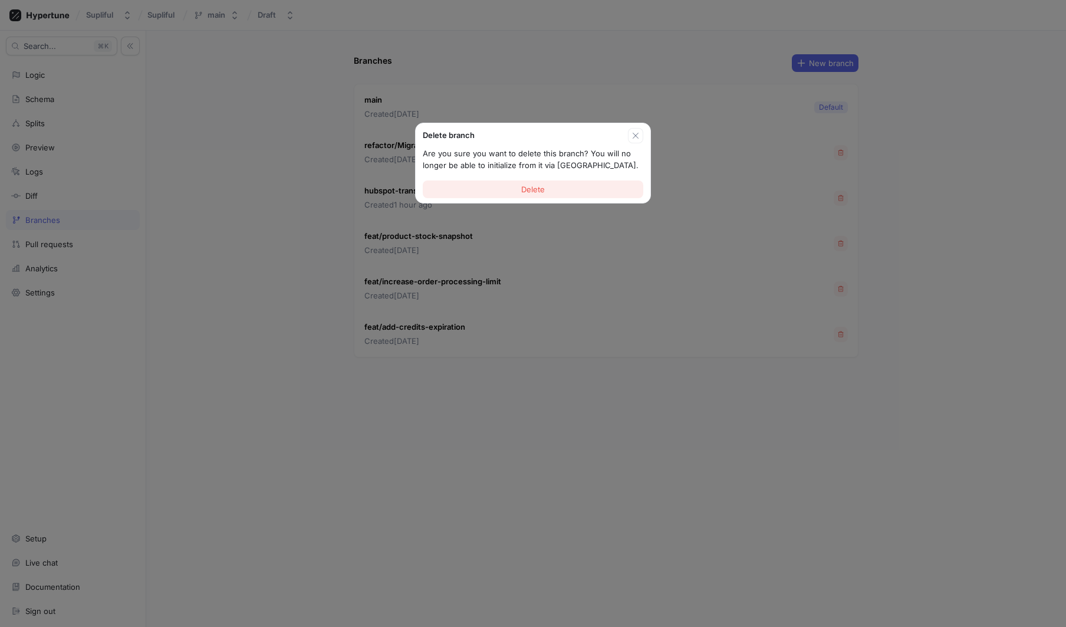
click at [575, 185] on button "Delete" at bounding box center [533, 189] width 221 height 18
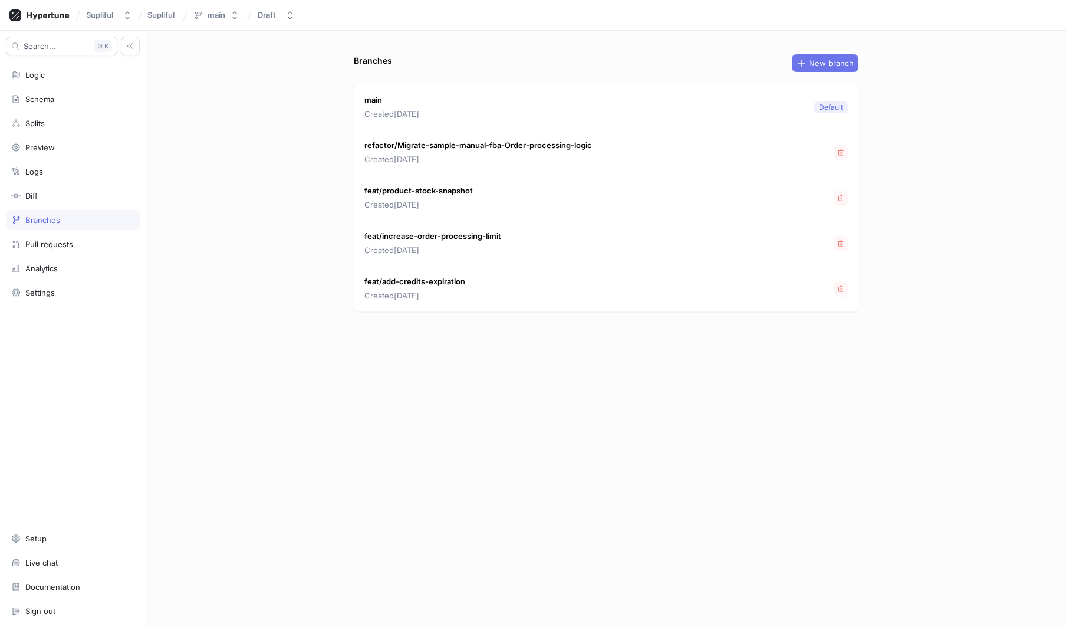
click at [823, 63] on span "New branch" at bounding box center [831, 63] width 45 height 7
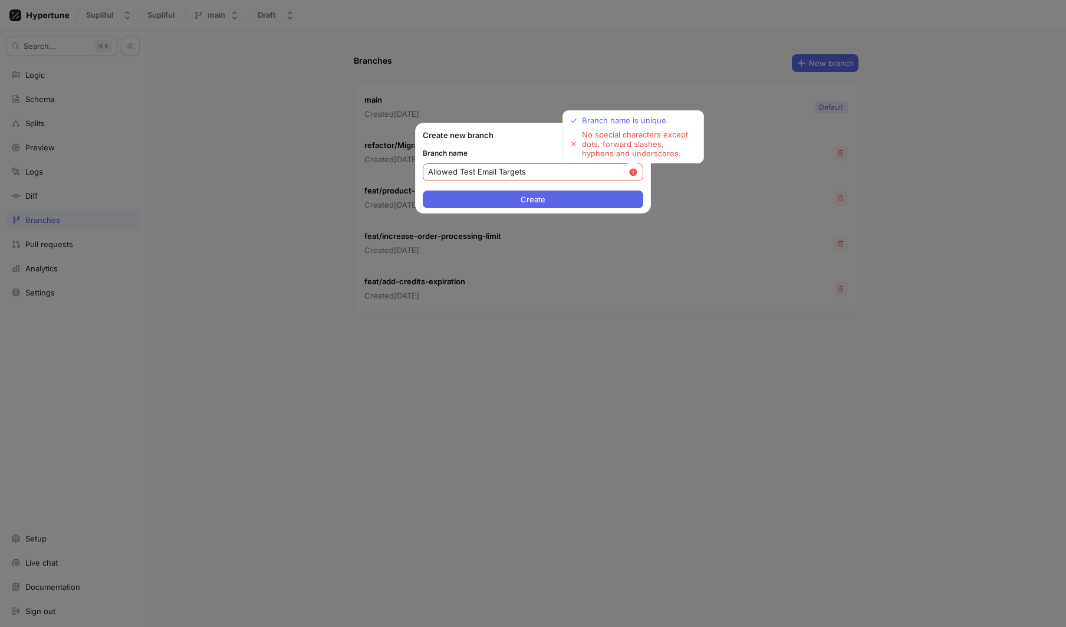
click at [553, 171] on input "Allowed Test Email Targets" at bounding box center [528, 172] width 201 height 12
click at [451, 170] on input "Allowe-Test-Email-Targets" at bounding box center [533, 172] width 210 height 12
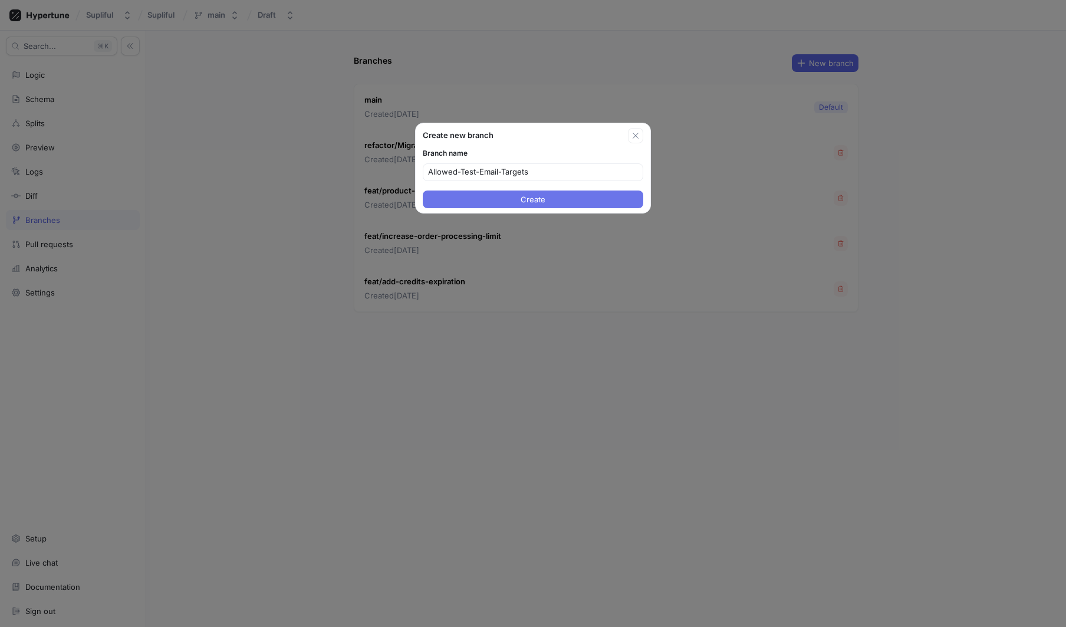
type input "Allowed-Test-Email-Targets"
click at [552, 204] on button "Create" at bounding box center [533, 200] width 221 height 18
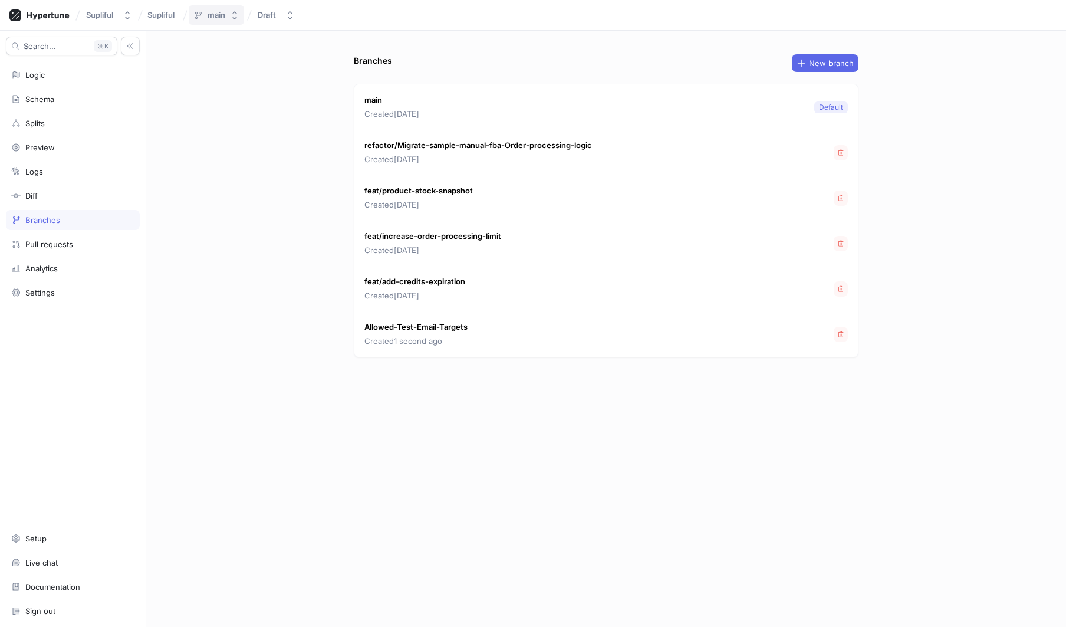
click at [211, 22] on button "main" at bounding box center [216, 14] width 55 height 19
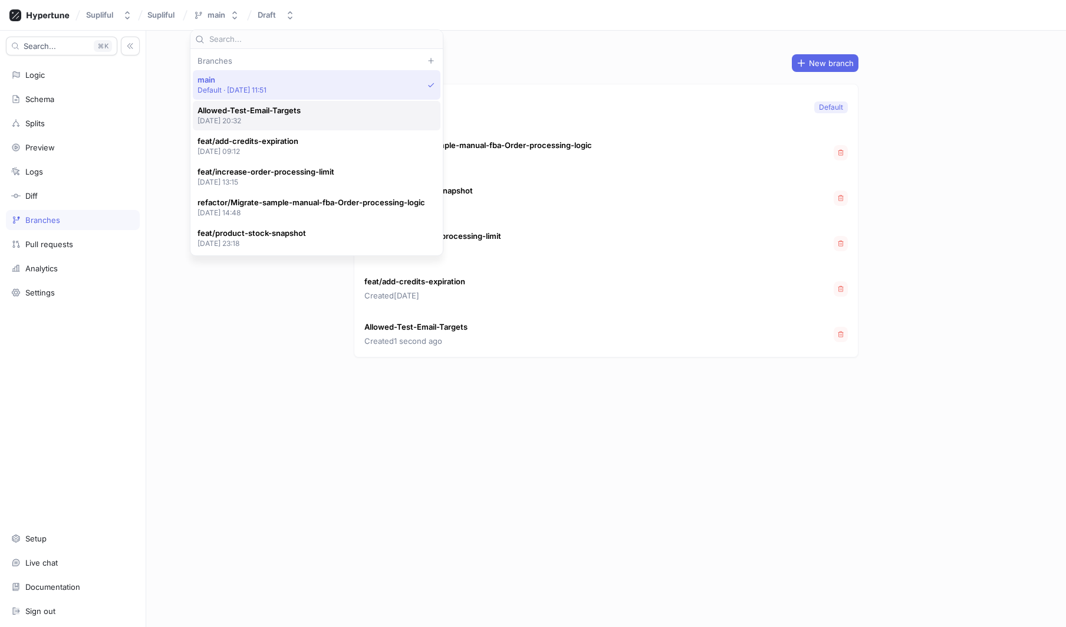
click at [283, 117] on p "2025-08-26 at 20:32" at bounding box center [249, 121] width 103 height 10
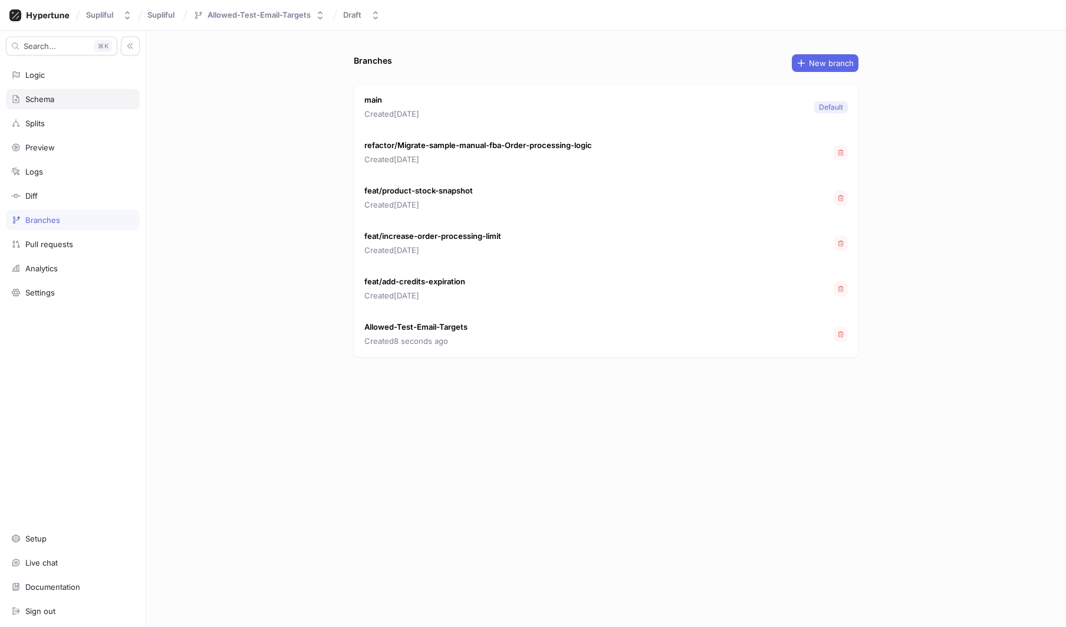
click at [55, 103] on div "Schema" at bounding box center [72, 98] width 123 height 9
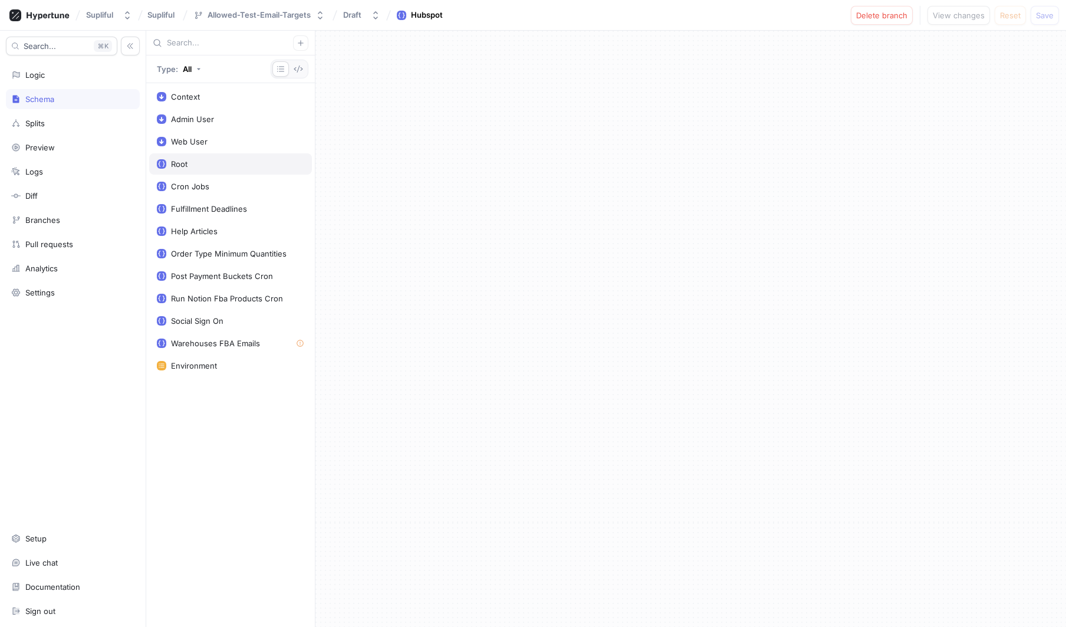
click at [189, 156] on div "Root" at bounding box center [230, 163] width 163 height 21
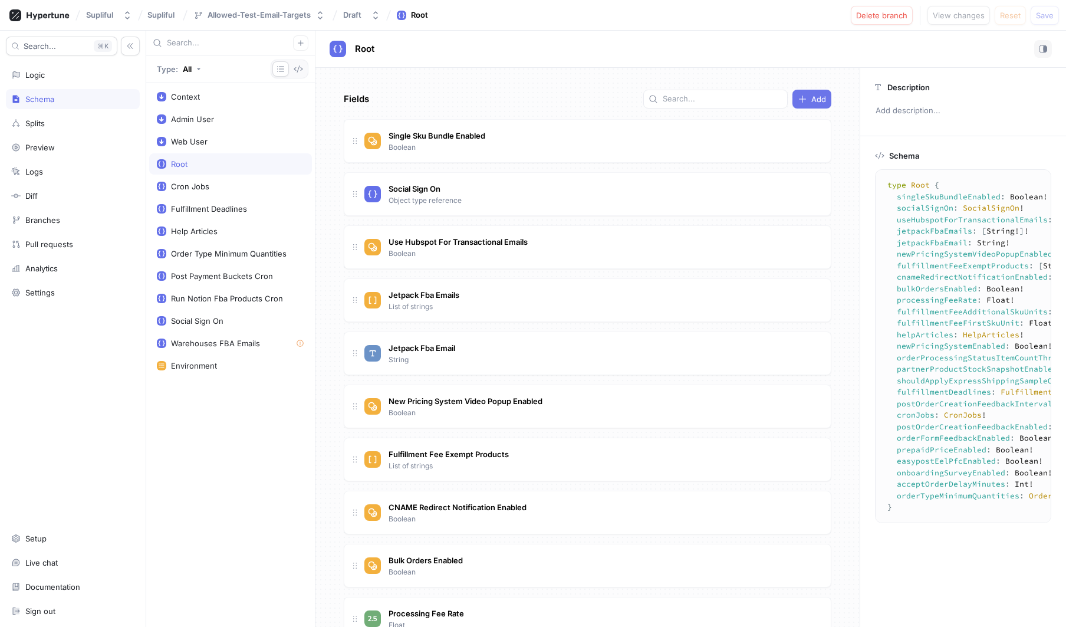
click at [816, 96] on span "Add" at bounding box center [819, 99] width 15 height 7
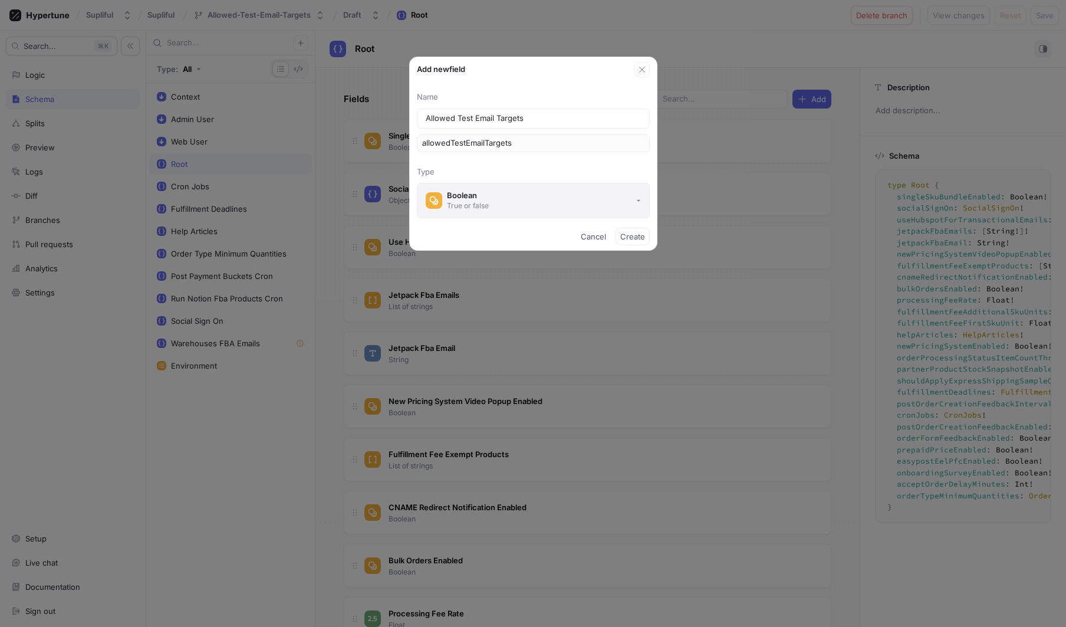
click at [475, 205] on div "True or false" at bounding box center [468, 206] width 42 height 10
type input "Allowed Test Email Targets"
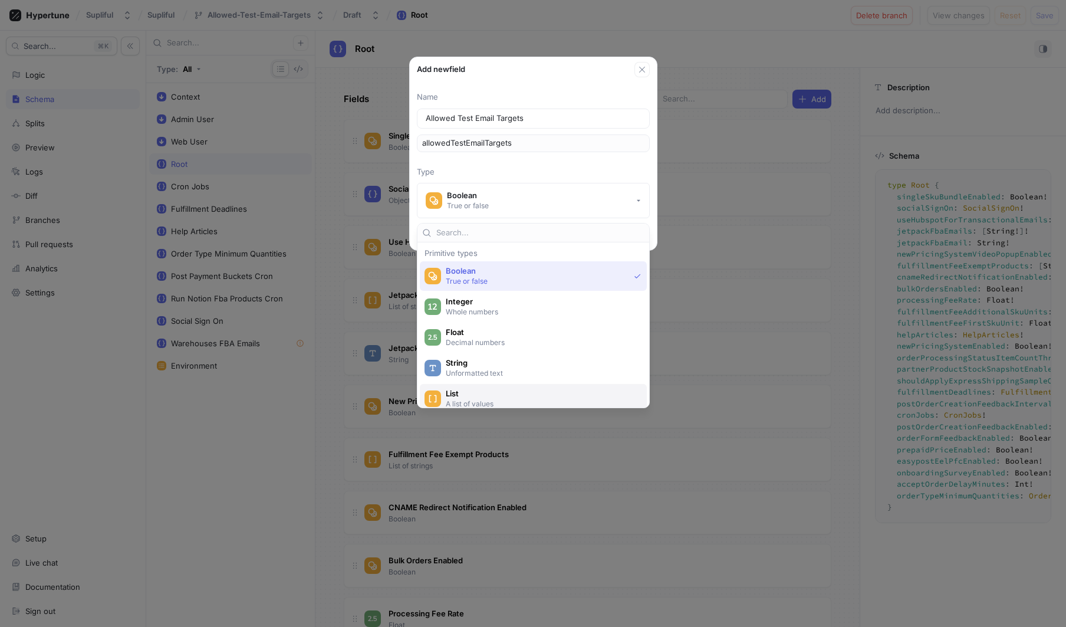
click at [484, 389] on span "List" at bounding box center [541, 394] width 191 height 10
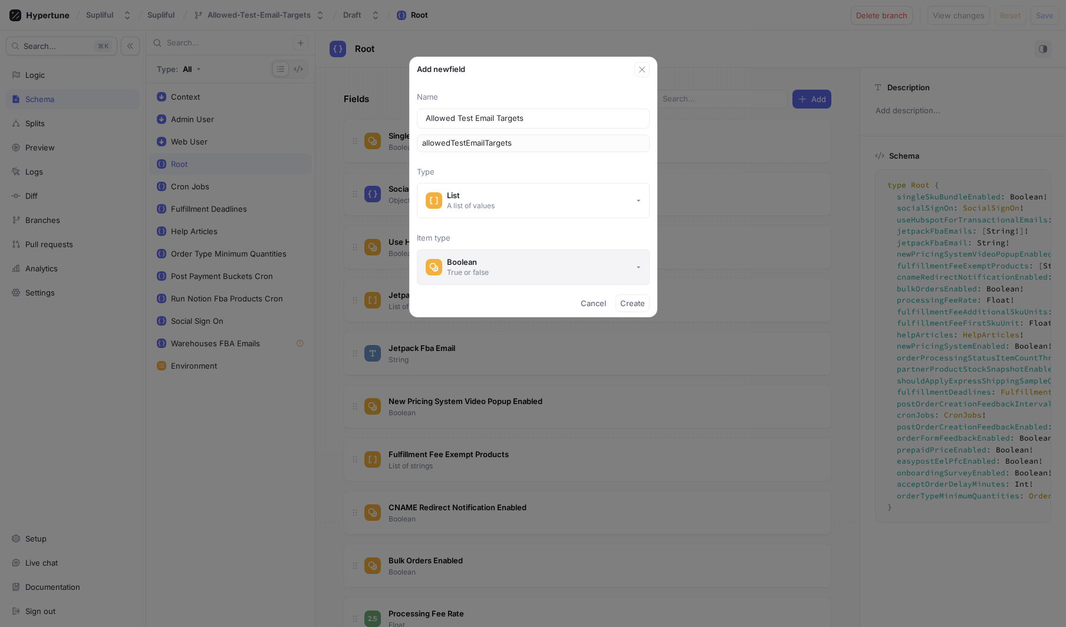
click at [544, 277] on button "Boolean True or false" at bounding box center [533, 266] width 233 height 35
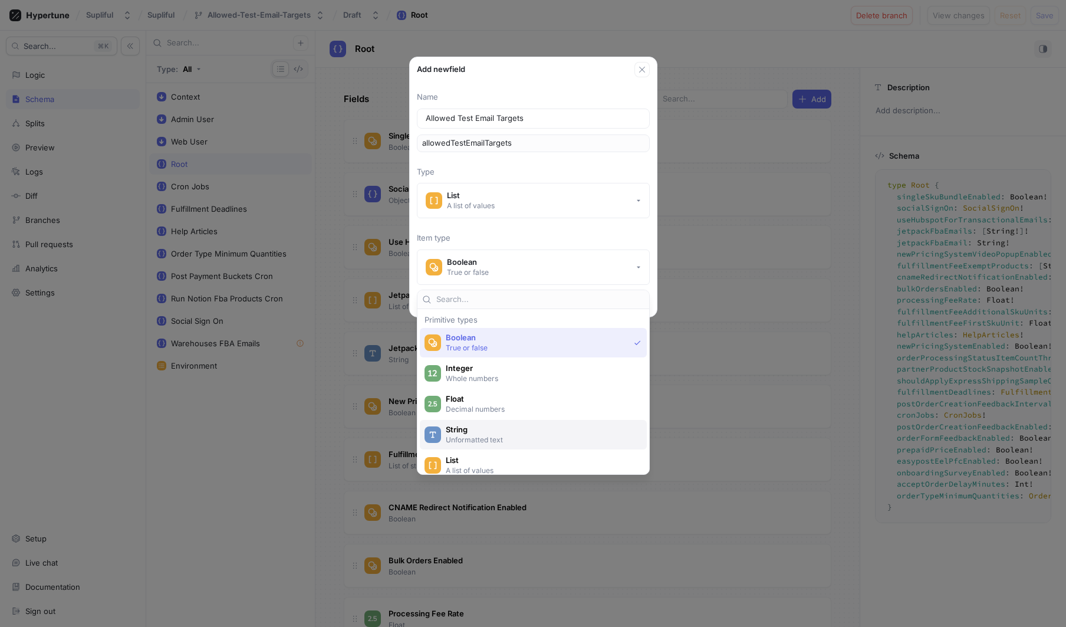
click at [500, 430] on span "String" at bounding box center [541, 430] width 191 height 10
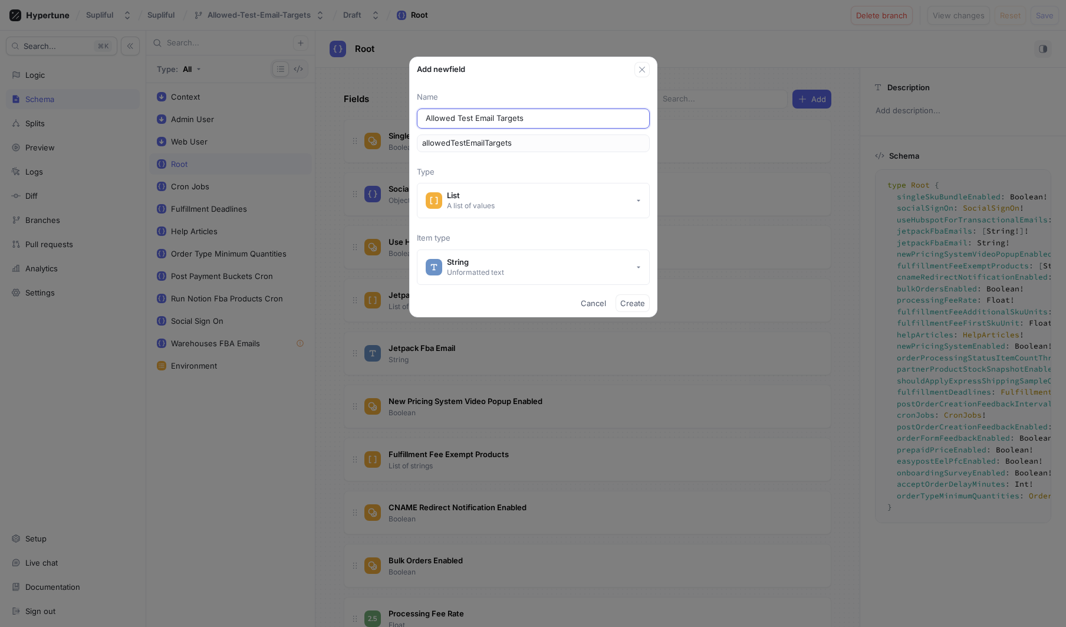
click at [561, 115] on input "Allowed Test Email Targets" at bounding box center [533, 119] width 215 height 12
click at [633, 305] on span "Create" at bounding box center [632, 303] width 25 height 7
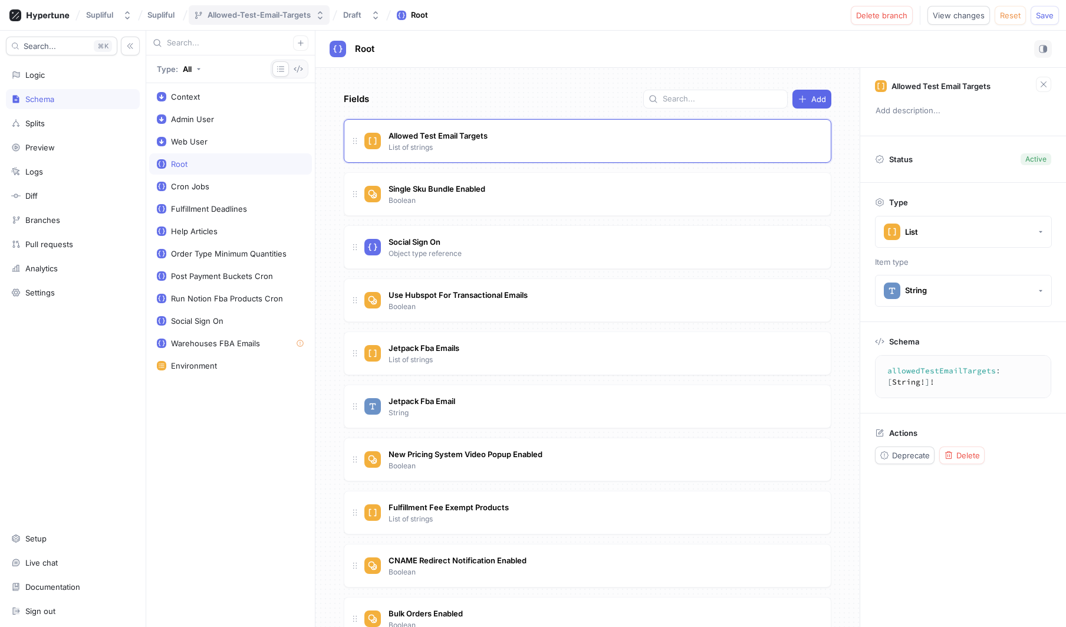
drag, startPoint x: 331, startPoint y: 15, endPoint x: 204, endPoint y: 15, distance: 126.8
click at [204, 15] on div "Supliful Supliful Allowed-Test-Email-Targets Draft Root Delete branch View chan…" at bounding box center [533, 15] width 1066 height 31
click at [230, 16] on div "Allowed-Test-Email-Targets" at bounding box center [259, 15] width 103 height 10
click at [1042, 19] on span "Save" at bounding box center [1045, 15] width 18 height 7
click at [525, 138] on div "Allowed Test Email Targets List of strings" at bounding box center [593, 141] width 457 height 24
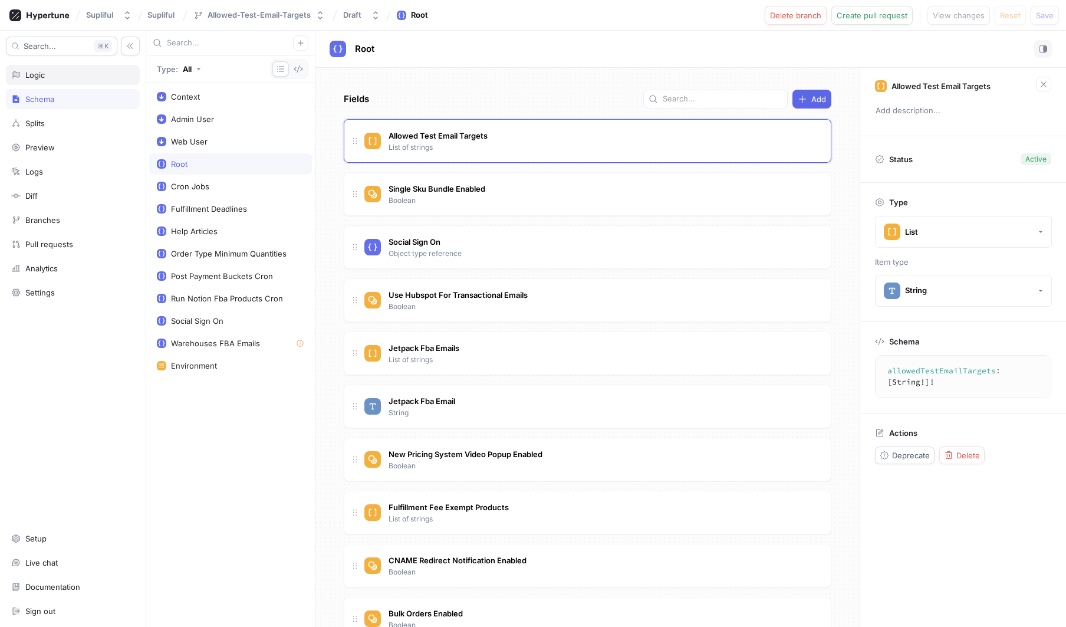
click at [58, 74] on div "Logic" at bounding box center [72, 74] width 123 height 9
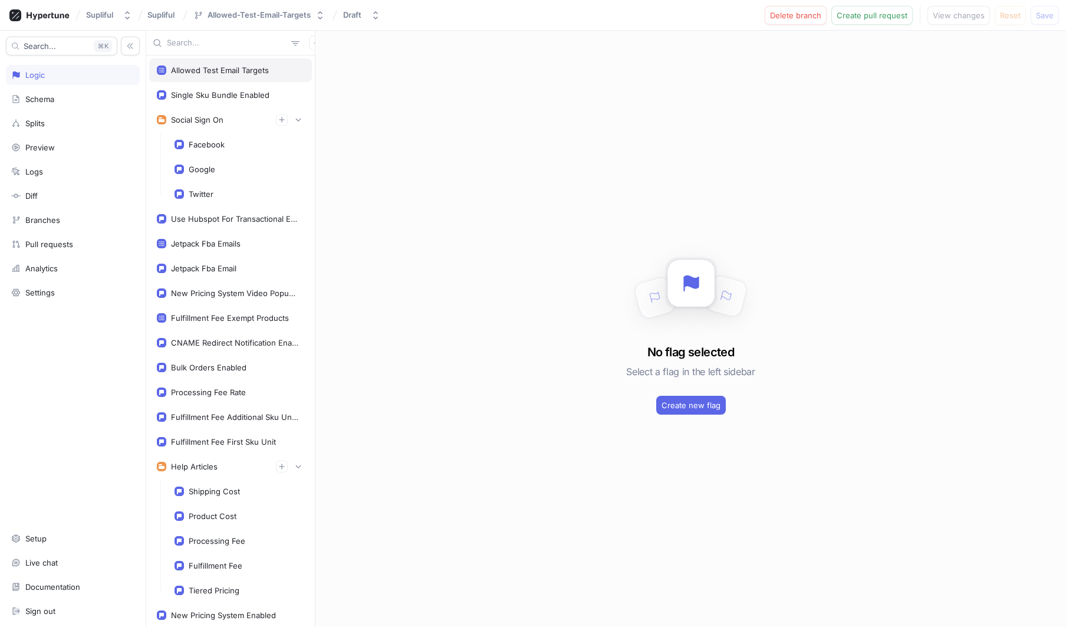
click at [237, 72] on div "Allowed Test Email Targets" at bounding box center [220, 69] width 98 height 9
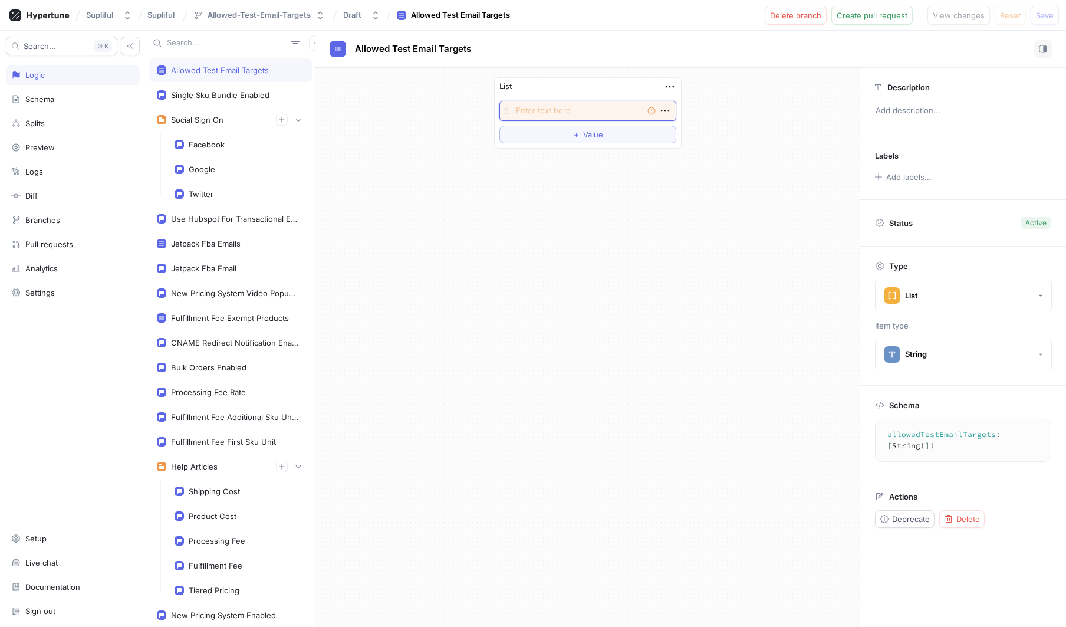
click at [553, 112] on textarea at bounding box center [588, 111] width 177 height 20
type textarea "x"
type textarea "r"
type textarea "x"
type textarea "ru"
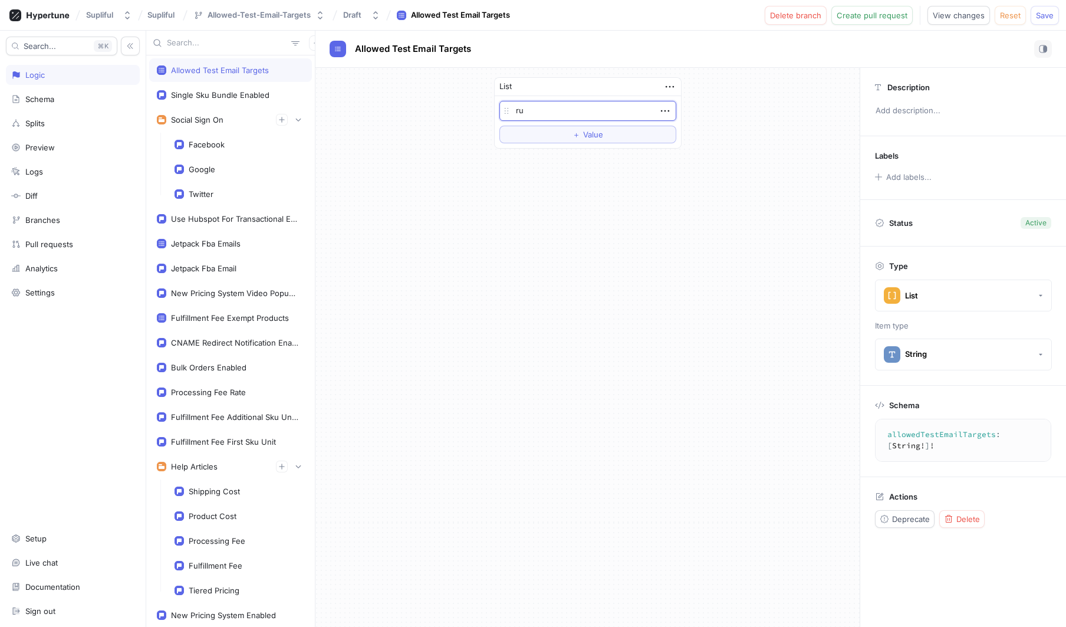
type textarea "x"
type textarea "rud"
type textarea "x"
type textarea "rudo"
type textarea "x"
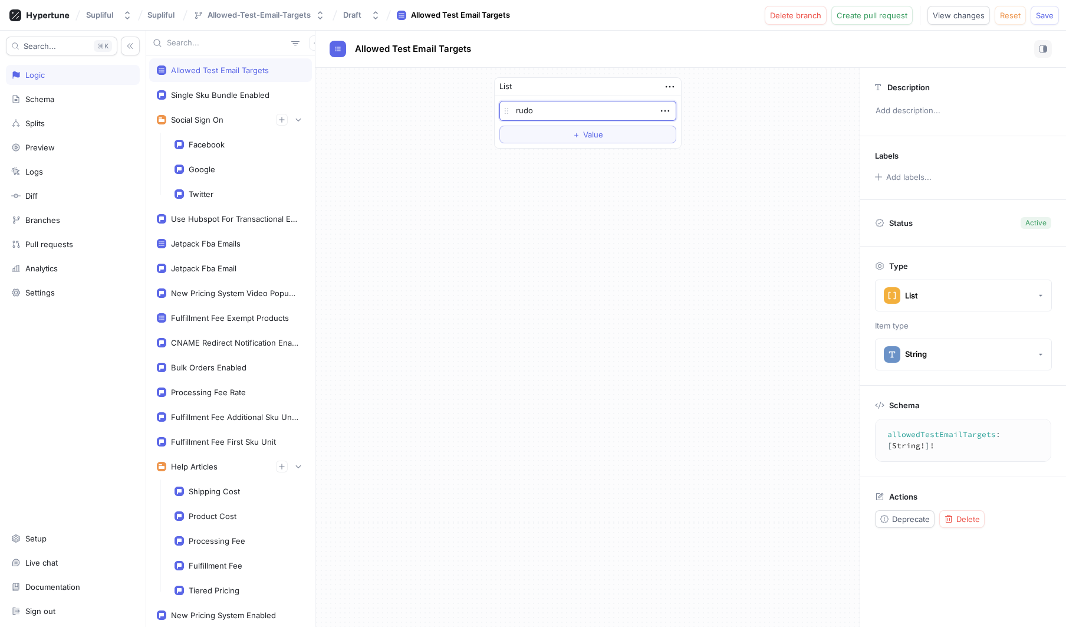
type textarea "rudol"
type textarea "x"
type textarea "rudolf"
type textarea "x"
type textarea "rudolfs"
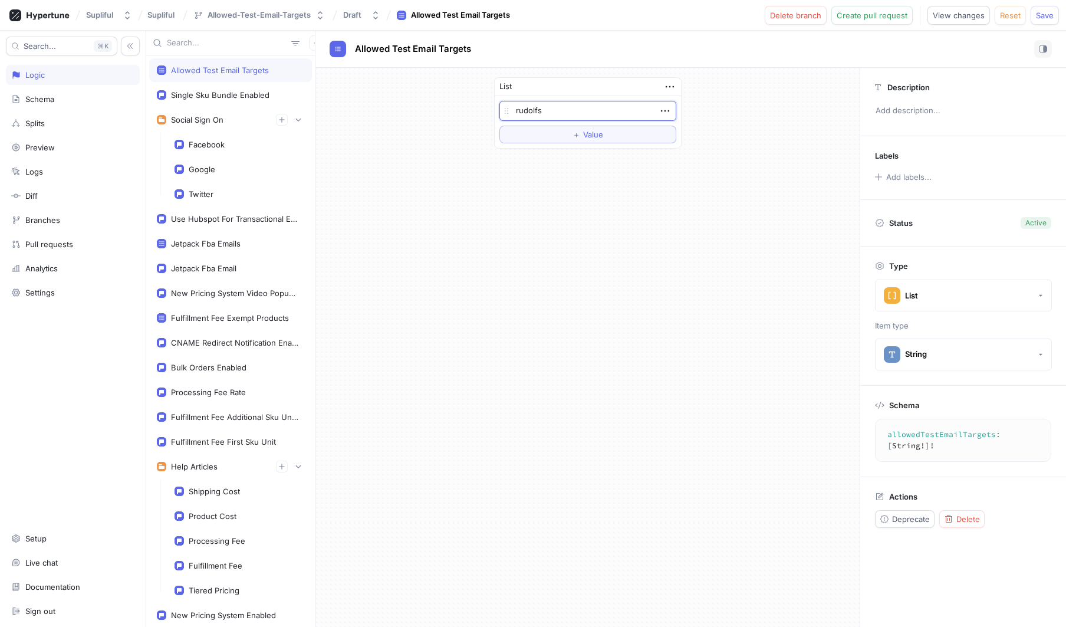
type textarea "x"
type textarea "rudolfs@"
type textarea "x"
type textarea "rudolfs@s"
type textarea "x"
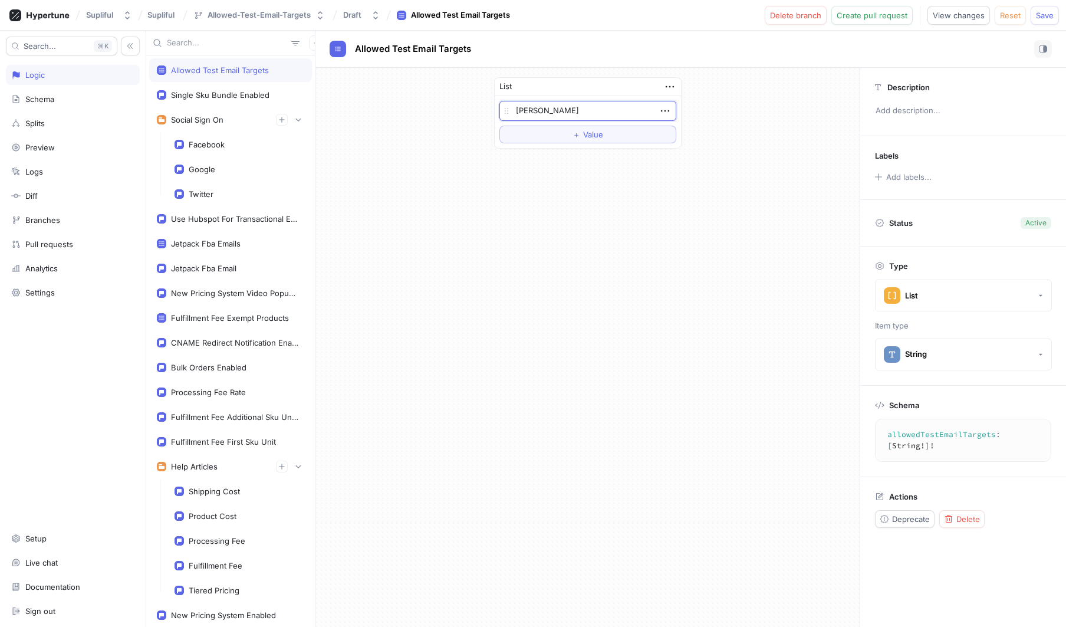
type textarea "rudolfs@su"
type textarea "x"
type textarea "rudolfs@supl"
type textarea "x"
type textarea "rudolfs@supli"
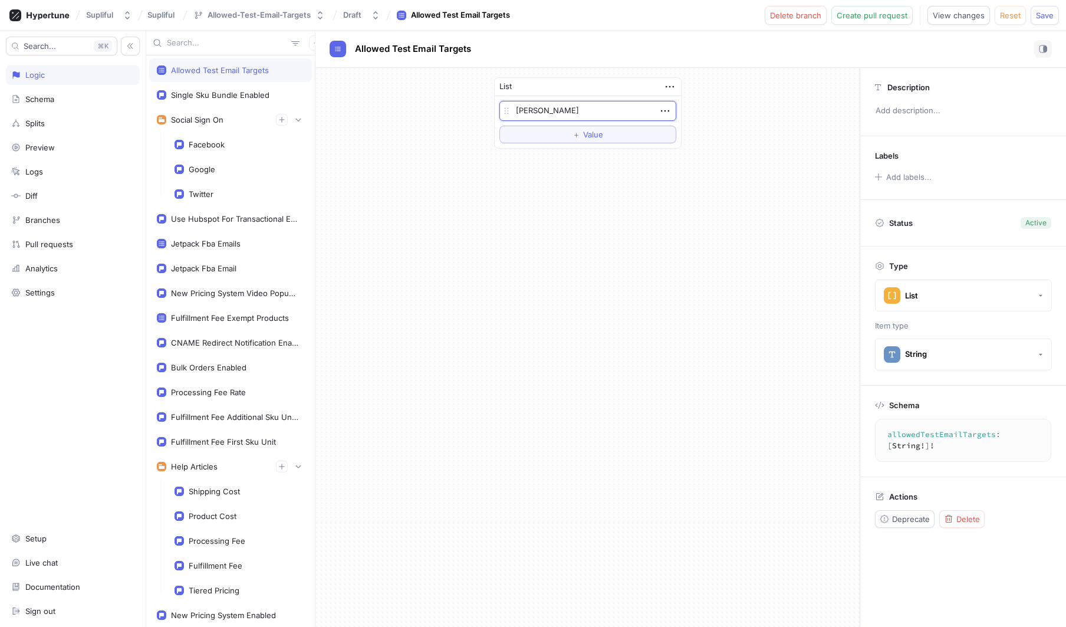
type textarea "x"
type textarea "rudolfs@suplif"
type textarea "x"
type textarea "rudolfs@suplifu"
type textarea "x"
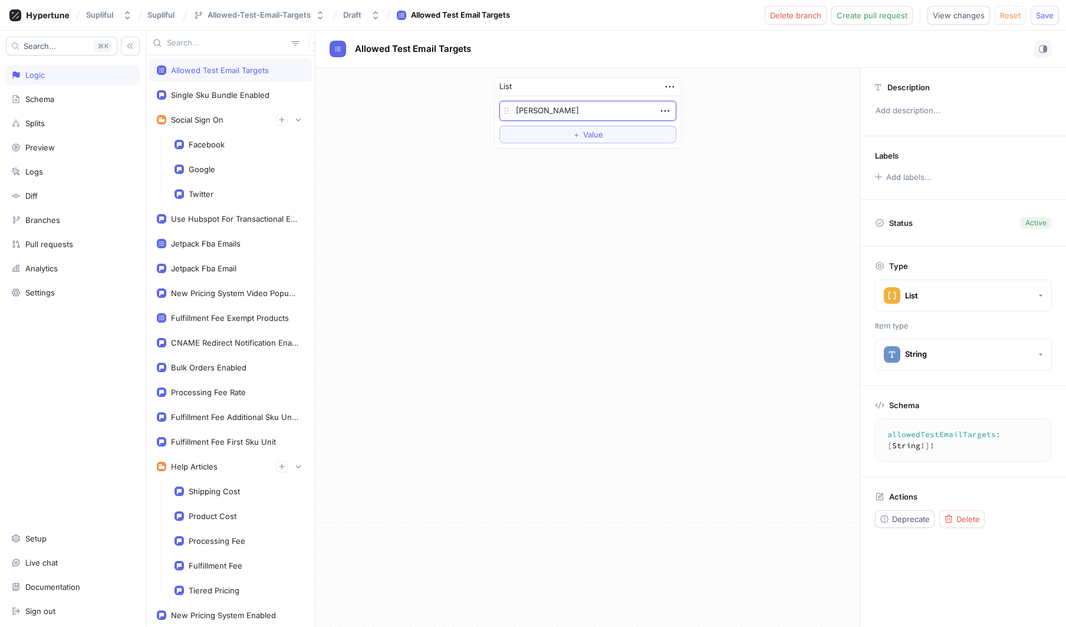
type textarea "rudolfs@supliful"
type textarea "x"
type textarea "rudolfs@supliful."
type textarea "x"
type textarea "rudolfs@supliful.c"
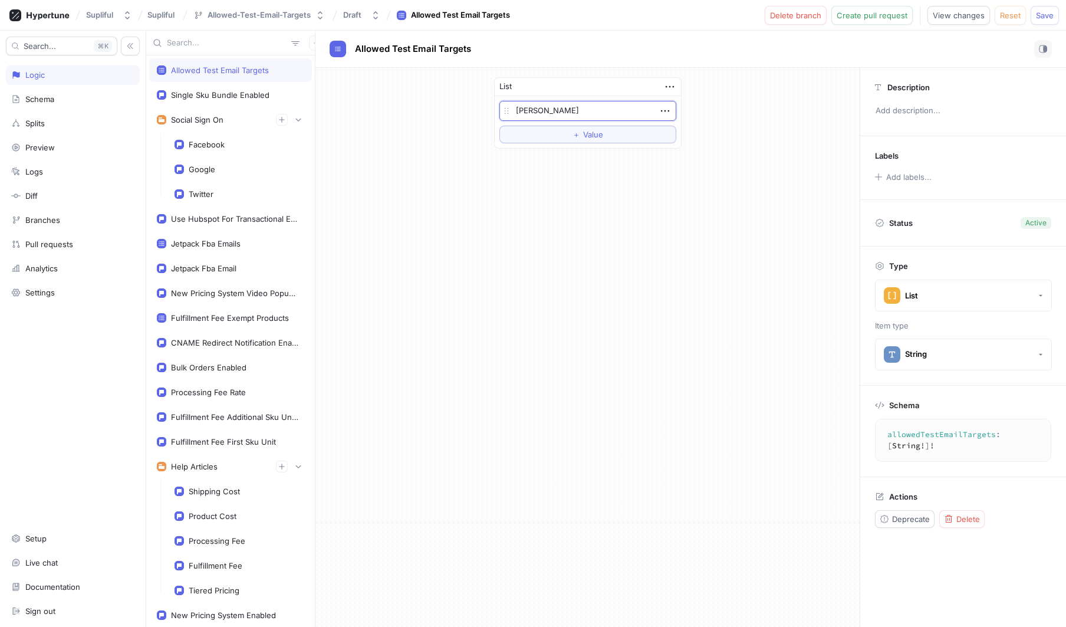
type textarea "x"
type textarea "rudolfs@supliful.co"
type textarea "x"
type textarea "rudolfs@supliful.com"
type textarea "x"
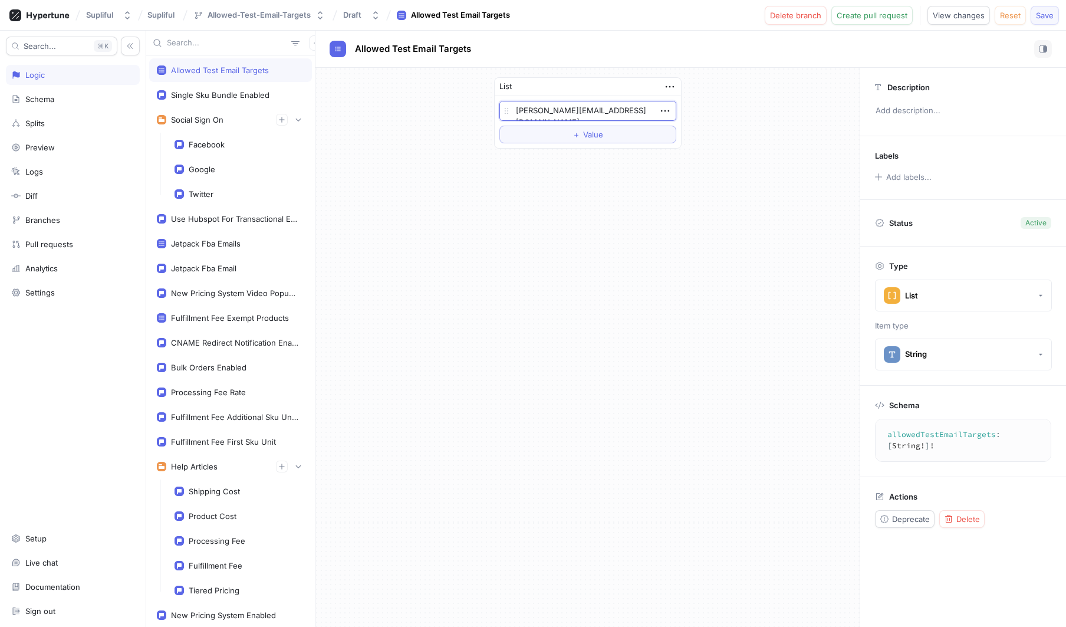
type textarea "rudolfs@supliful.com"
click at [1045, 22] on button "Save" at bounding box center [1045, 15] width 28 height 19
click at [934, 436] on textarea "allowedTestEmailTargets: [String!]!" at bounding box center [969, 440] width 176 height 32
click at [664, 261] on div "List rudolfs@supliful.com To pick up a draggable item, press the space bar. Whi…" at bounding box center [588, 347] width 544 height 559
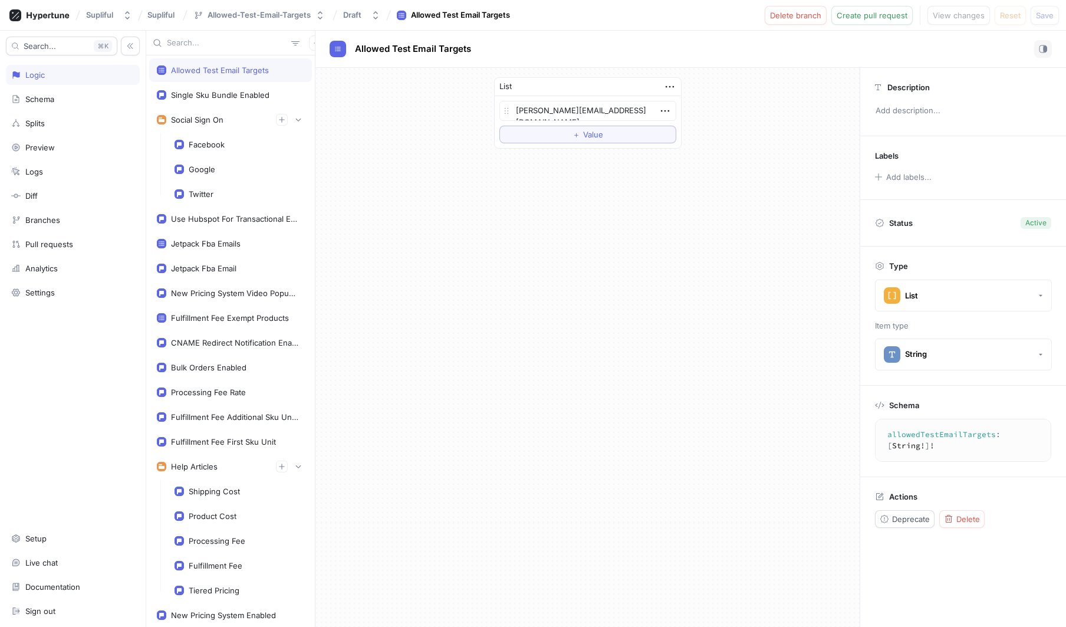
scroll to position [806, 0]
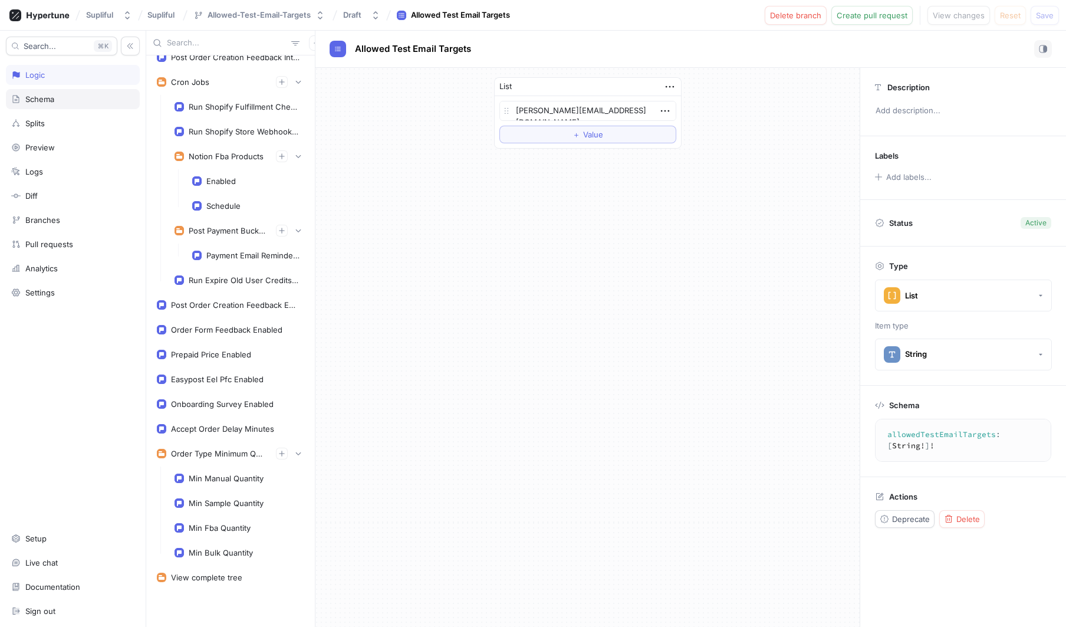
click at [52, 102] on div "Schema" at bounding box center [39, 98] width 29 height 9
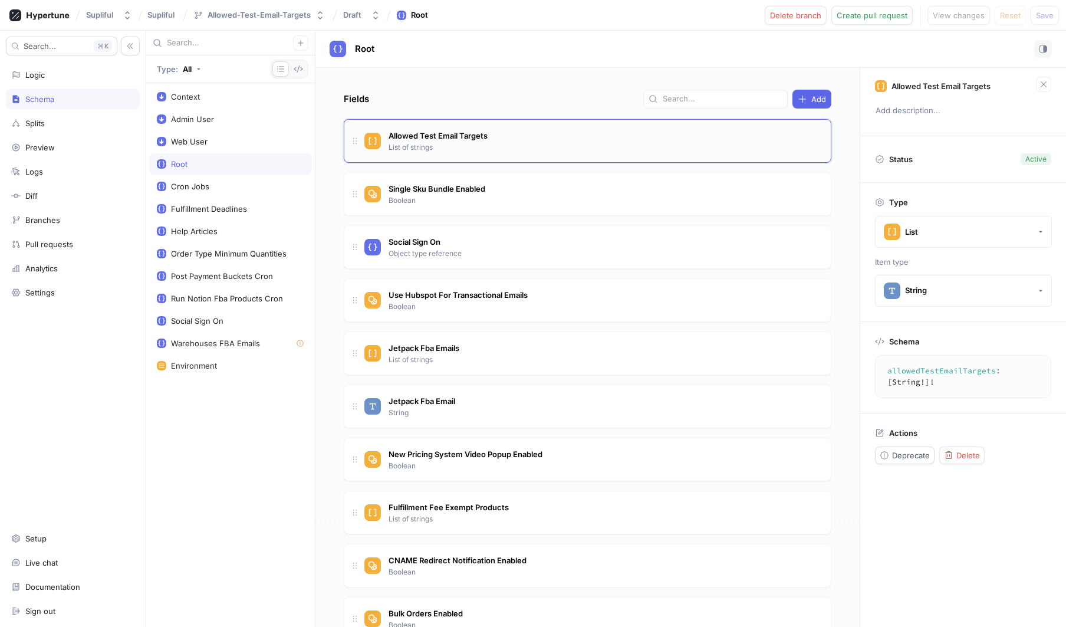
click at [530, 143] on div "Allowed Test Email Targets List of strings" at bounding box center [593, 141] width 457 height 24
click at [438, 139] on span "Allowed Test Email Targets" at bounding box center [438, 135] width 99 height 9
click at [51, 73] on div "Logic" at bounding box center [72, 74] width 123 height 9
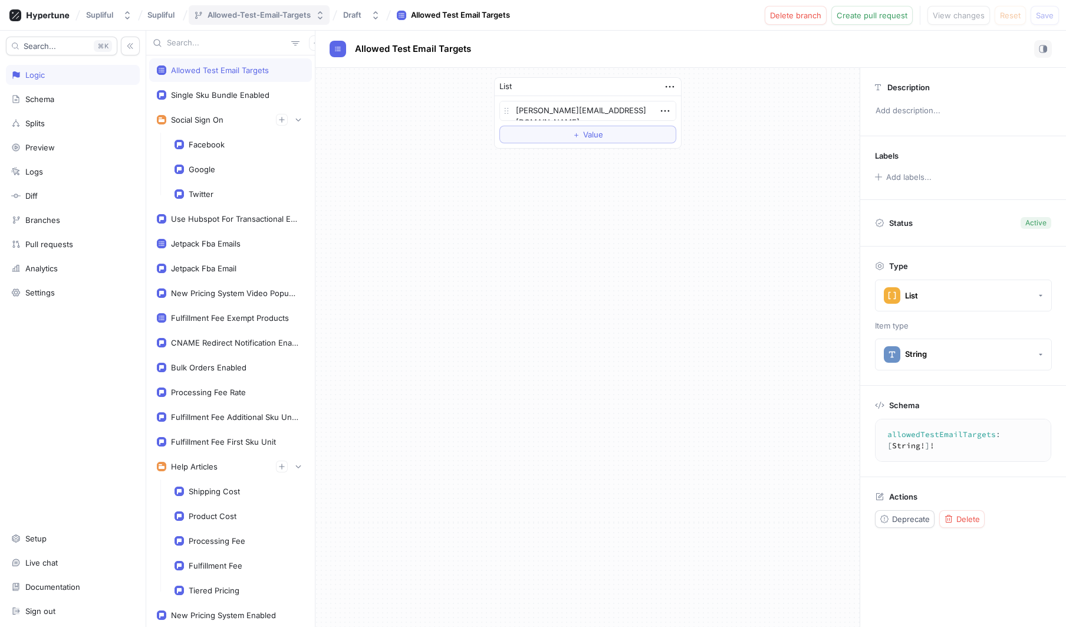
click at [274, 16] on div "Allowed-Test-Email-Targets" at bounding box center [259, 15] width 103 height 10
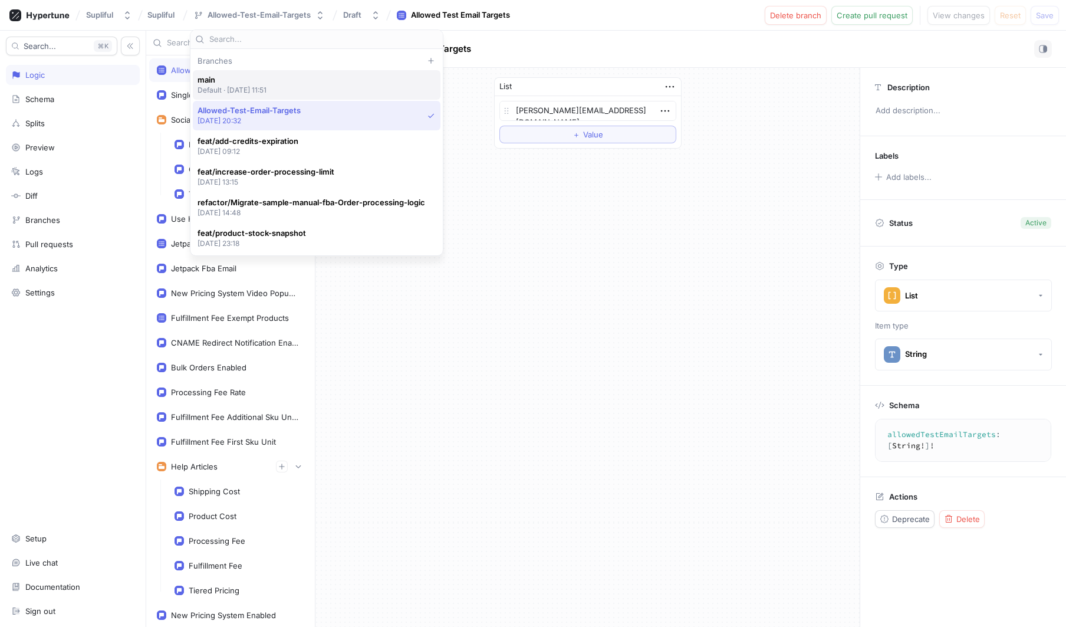
click at [249, 80] on span "main" at bounding box center [233, 80] width 70 height 10
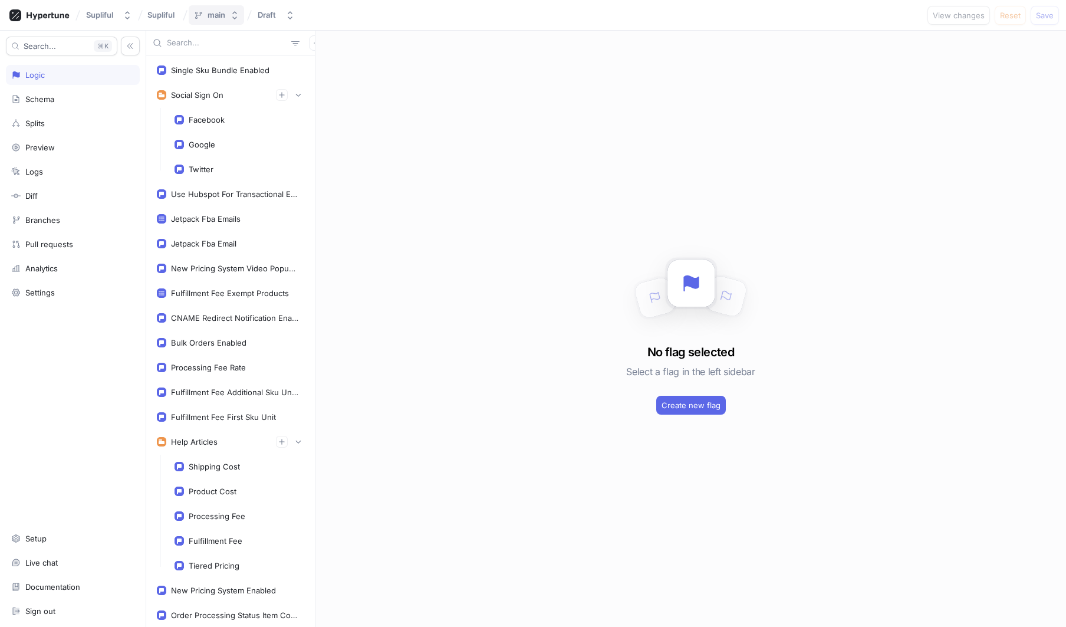
click at [221, 18] on div "main" at bounding box center [217, 15] width 18 height 10
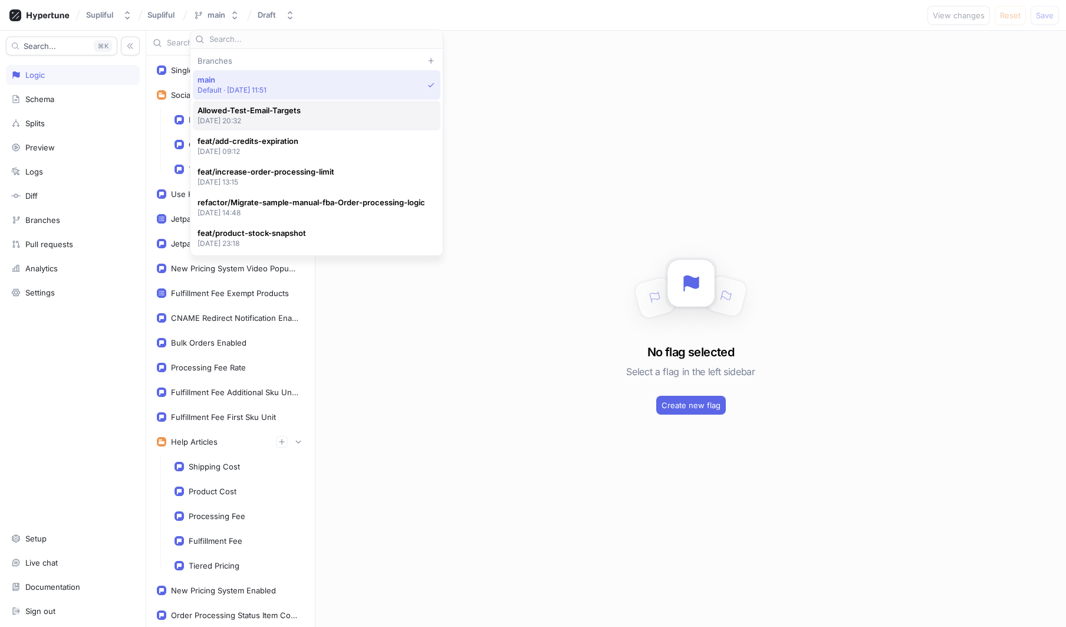
click at [253, 111] on span "Allowed-Test-Email-Targets" at bounding box center [249, 111] width 103 height 10
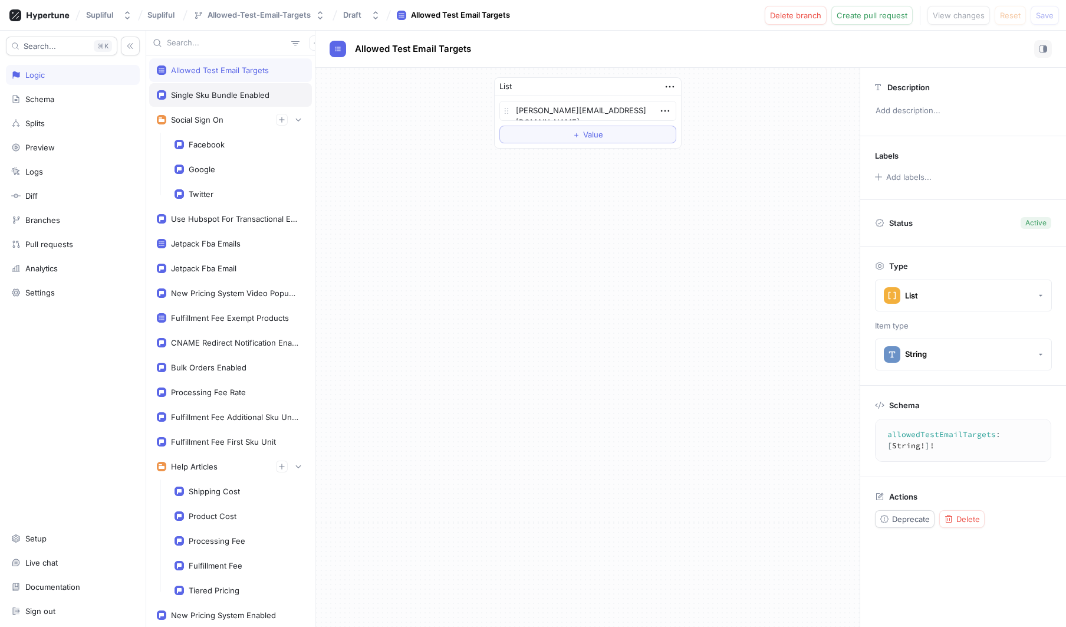
click at [205, 91] on div "Single Sku Bundle Enabled" at bounding box center [220, 94] width 98 height 9
type textarea "x"
type textarea "singleSkuBundleEnabled: Boolean!"
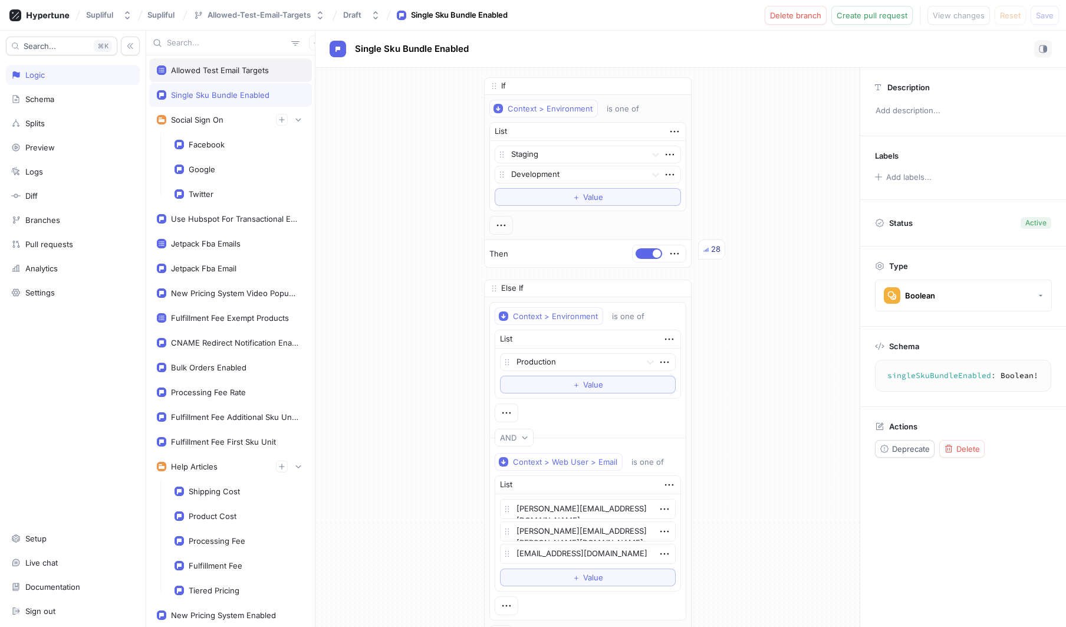
click at [206, 73] on div "Allowed Test Email Targets" at bounding box center [220, 69] width 98 height 9
type textarea "x"
type textarea "allowedTestEmailTargets: [String!]!"
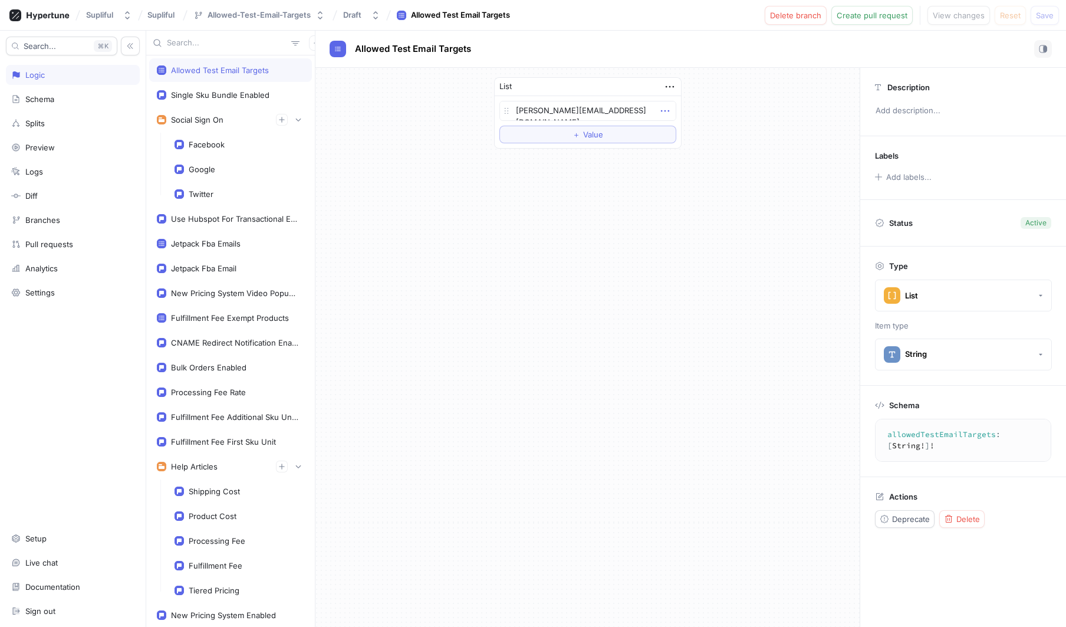
click at [668, 110] on icon "button" at bounding box center [665, 111] width 8 height 2
click at [574, 260] on div "List rudolfs@supliful.com To pick up a draggable item, press the space bar. Whi…" at bounding box center [588, 347] width 544 height 559
click at [596, 109] on textarea "rudolfs@supliful.com" at bounding box center [588, 111] width 177 height 20
click at [658, 109] on textarea "rudolfs@supliful.com" at bounding box center [588, 111] width 177 height 20
click at [666, 111] on icon "button" at bounding box center [665, 110] width 13 height 13
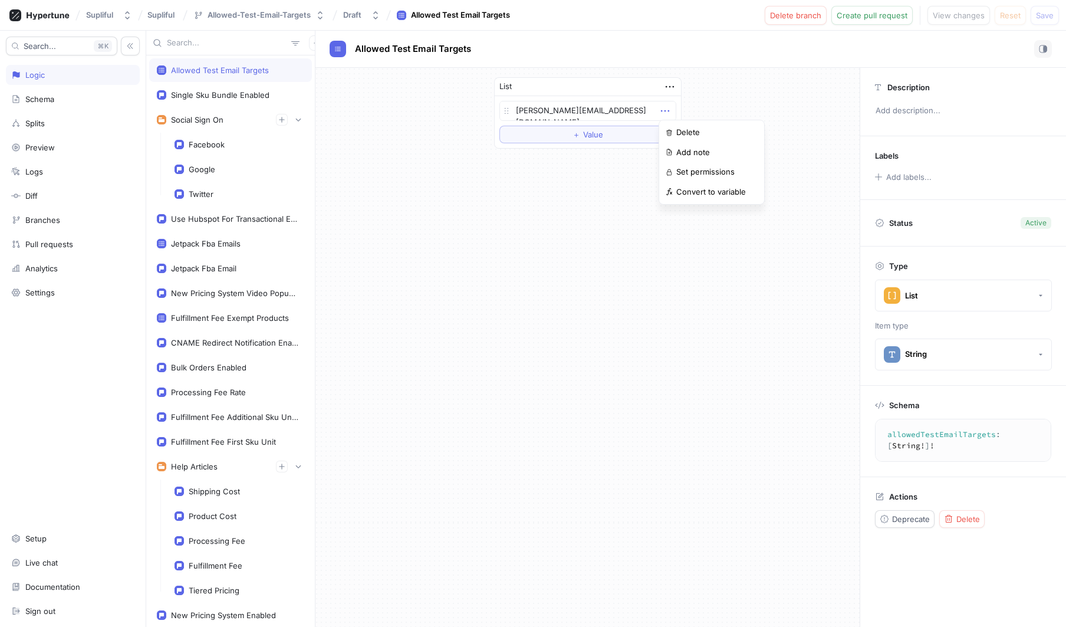
click at [571, 202] on div "List rudolfs@supliful.com To pick up a draggable item, press the space bar. Whi…" at bounding box center [588, 347] width 544 height 559
click at [668, 87] on icon "button" at bounding box center [670, 86] width 13 height 13
click at [537, 247] on div "List rudolfs@supliful.com To pick up a draggable item, press the space bar. Whi…" at bounding box center [588, 347] width 544 height 559
click at [588, 142] on button "＋ Value" at bounding box center [588, 135] width 177 height 18
type textarea "x"
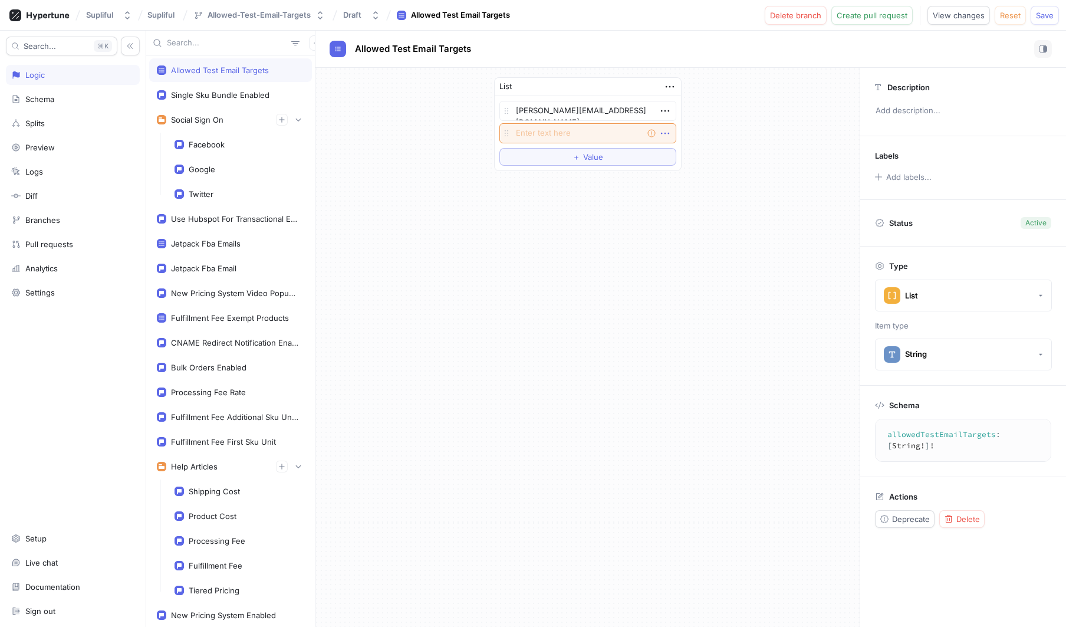
click at [662, 134] on icon "button" at bounding box center [665, 133] width 13 height 13
click at [583, 249] on div "List rudolfs@supliful.com Empty string To pick up a draggable item, press the s…" at bounding box center [588, 347] width 544 height 559
click at [689, 229] on div "List rudolfs@supliful.com Empty string To pick up a draggable item, press the s…" at bounding box center [588, 347] width 544 height 559
click at [665, 130] on icon "button" at bounding box center [665, 133] width 13 height 13
click at [717, 155] on div "Delete" at bounding box center [712, 155] width 100 height 20
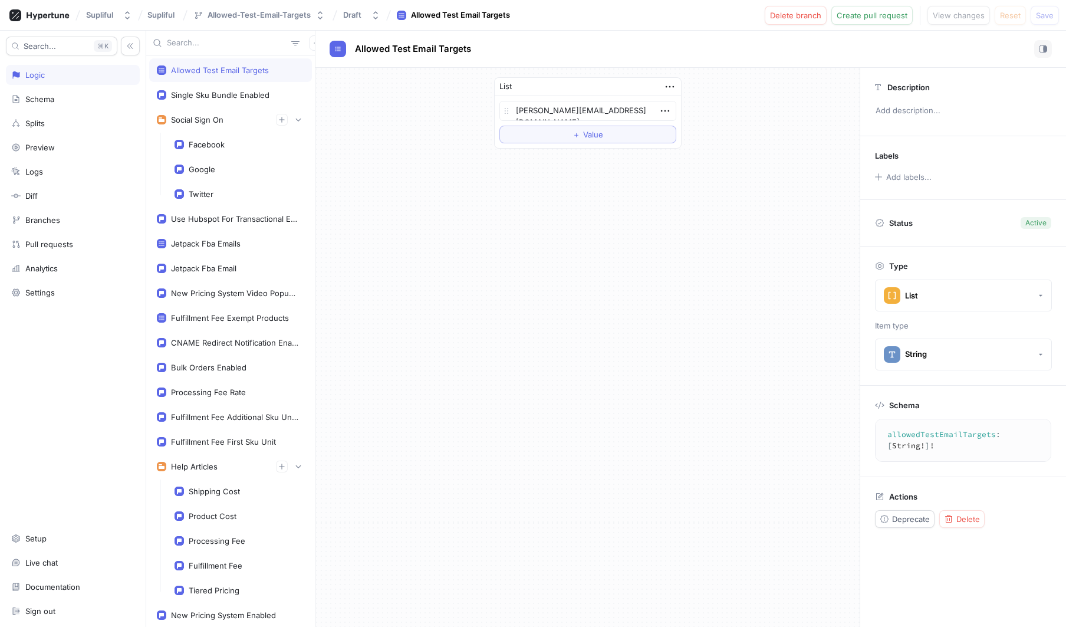
click at [591, 228] on div "List rudolfs@supliful.com To pick up a draggable item, press the space bar. Whi…" at bounding box center [588, 347] width 544 height 559
drag, startPoint x: 565, startPoint y: 245, endPoint x: 934, endPoint y: 254, distance: 369.3
click at [566, 245] on div "List rudolfs@supliful.com To pick up a draggable item, press the space bar. Whi…" at bounding box center [588, 347] width 544 height 559
type textarea "x"
